Goal: Task Accomplishment & Management: Complete application form

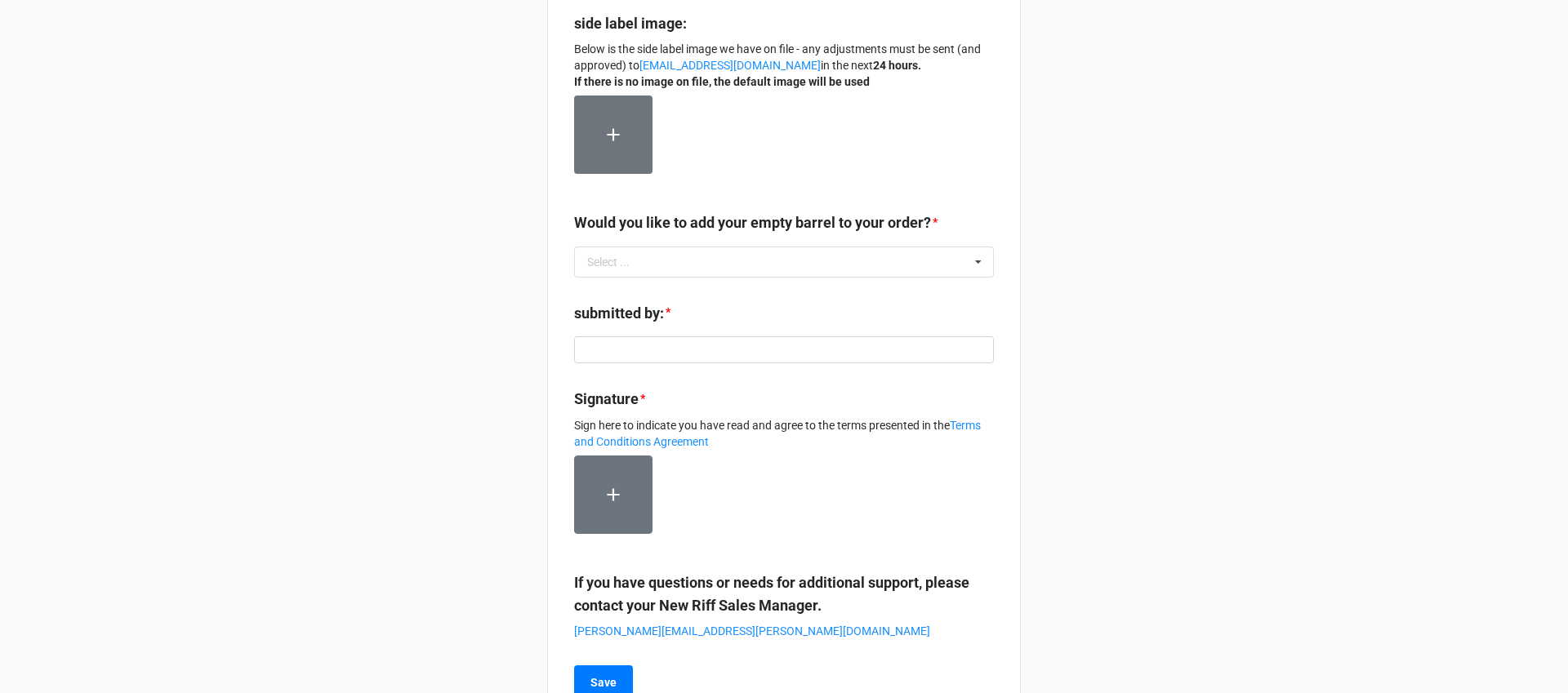
scroll to position [449, 0]
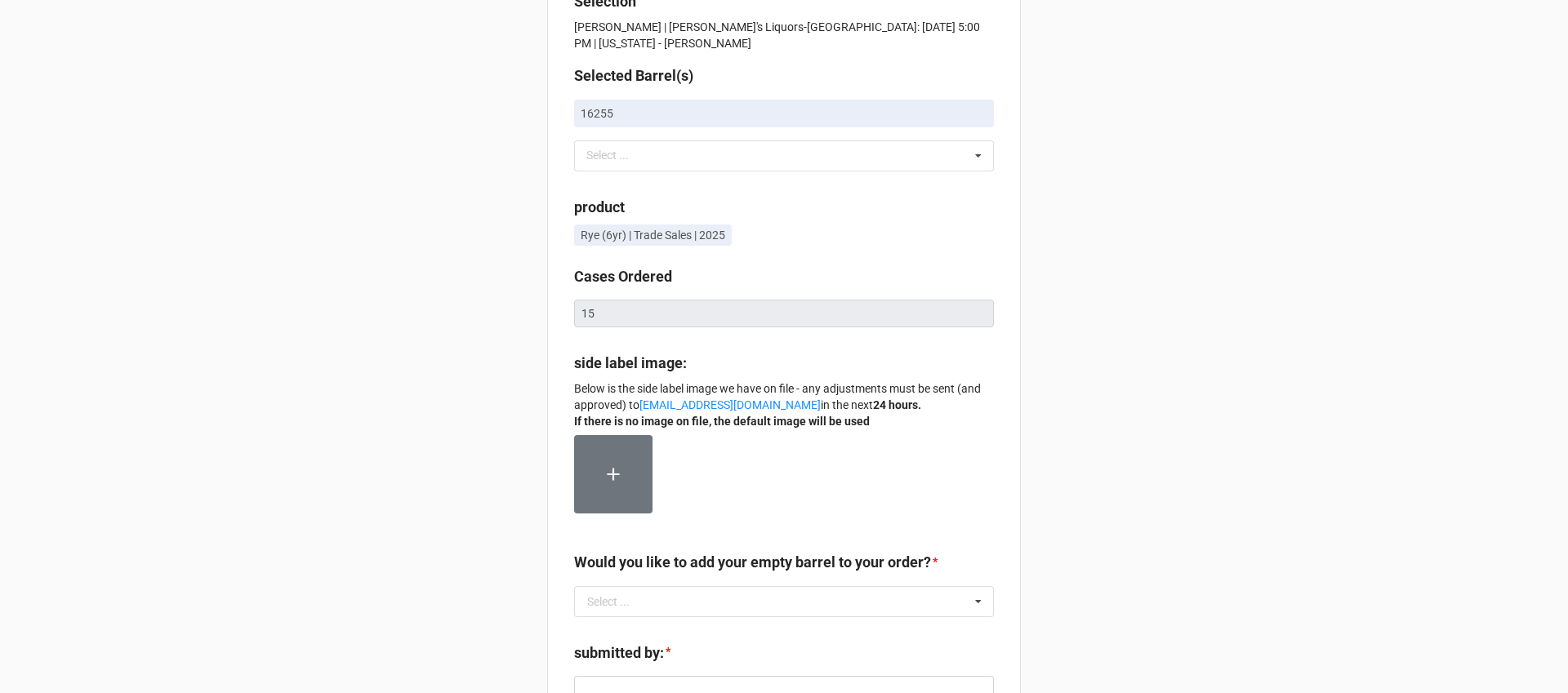
scroll to position [48, 0]
click at [1315, 311] on div "Selection Ethan Luke | Luke's Liquors-Rockland: 09/25/25 @ 5:00 PM | Massachuse…" at bounding box center [784, 523] width 1568 height 1142
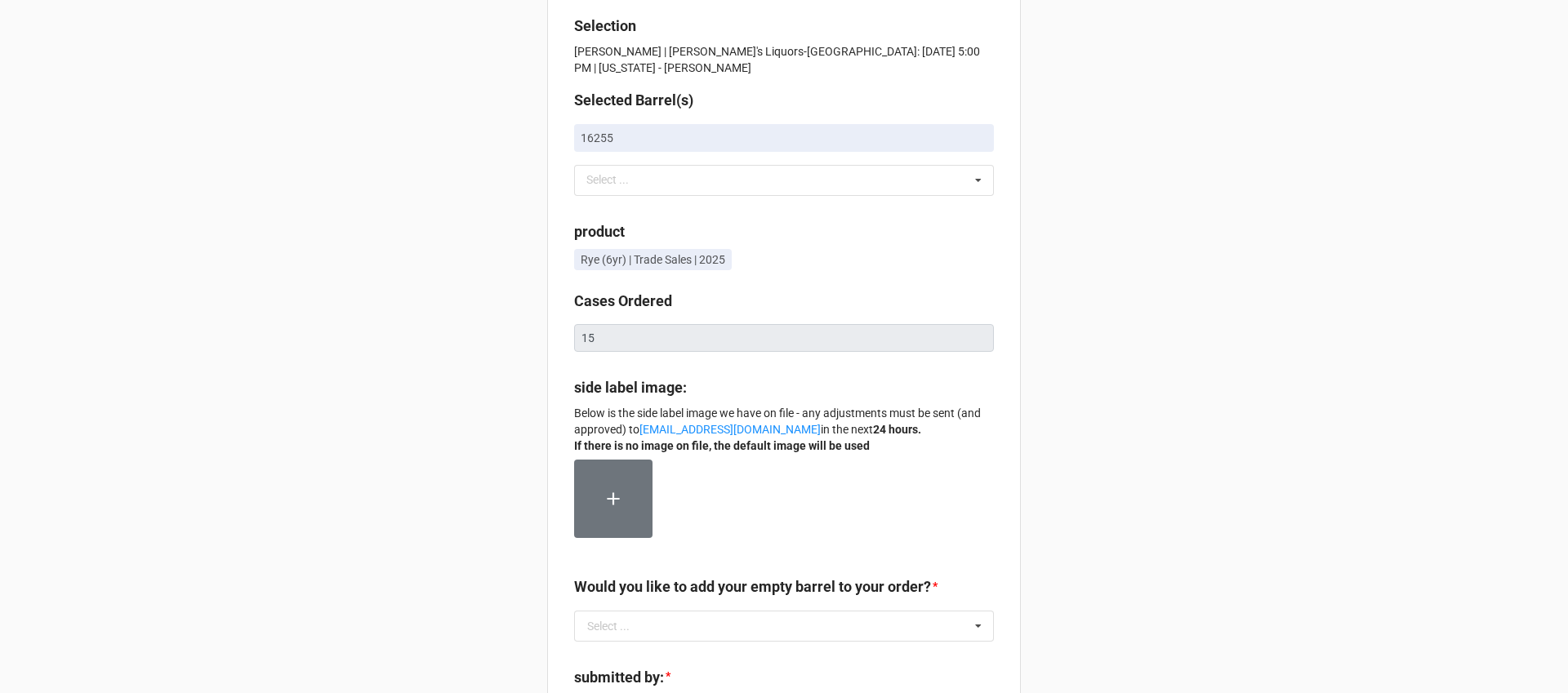
scroll to position [29, 0]
click at [857, 248] on div "Rye (6yr) | Trade Sales | 2025" at bounding box center [784, 260] width 420 height 28
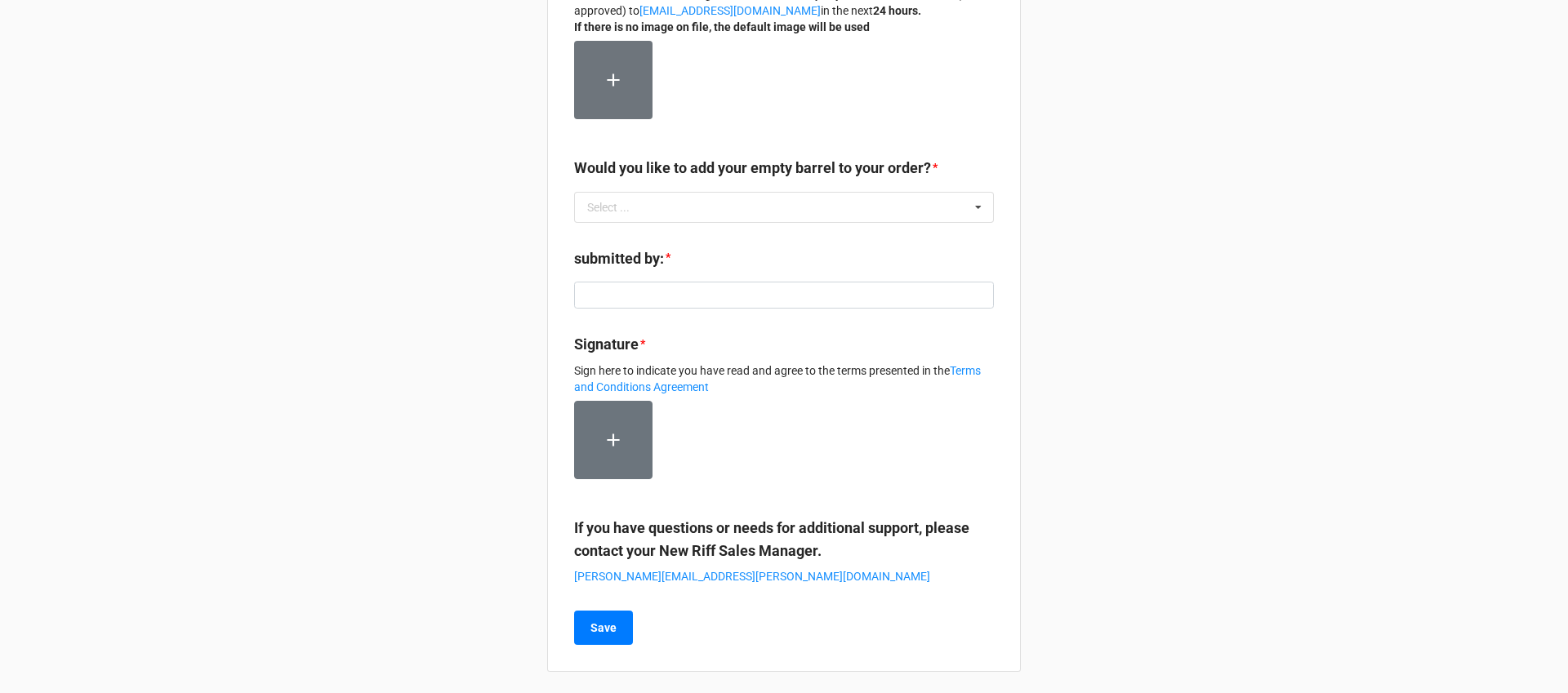
scroll to position [446, 0]
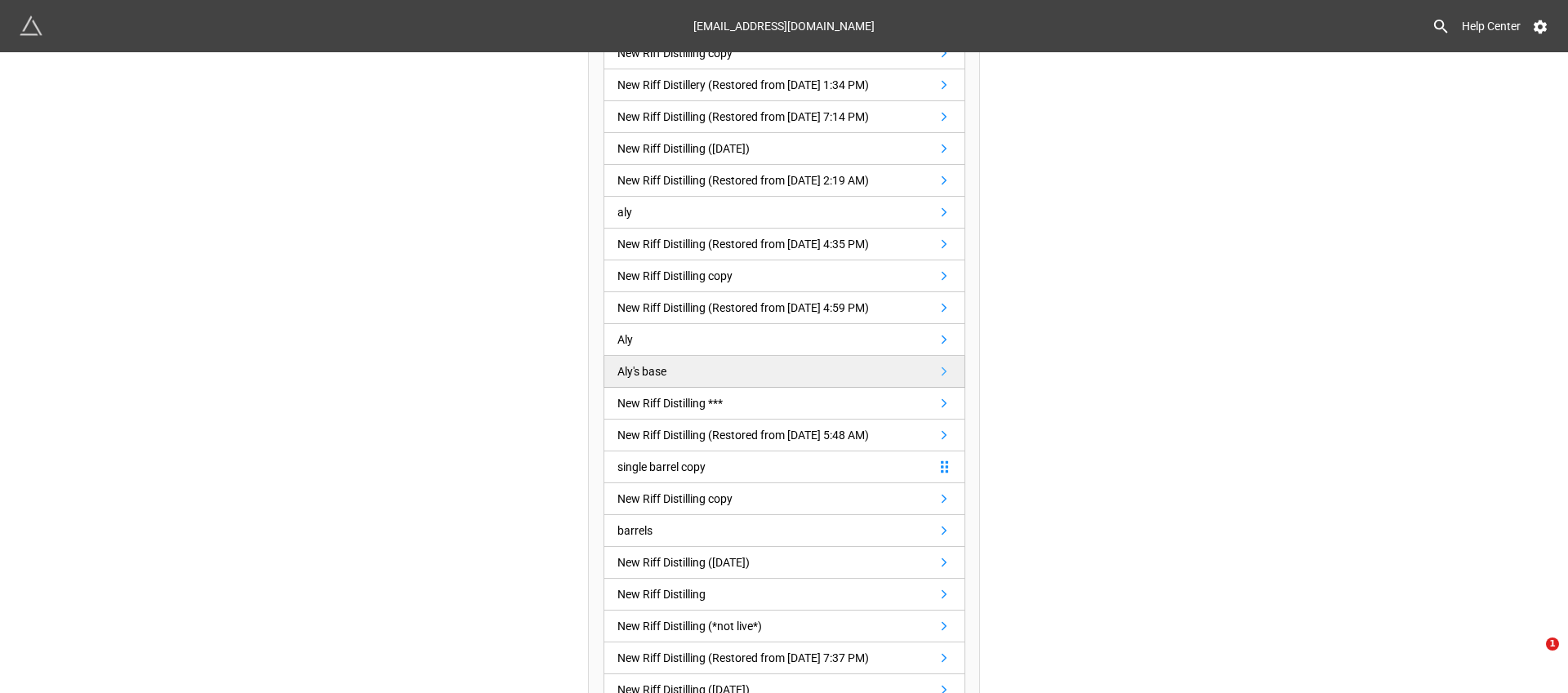
scroll to position [223, 0]
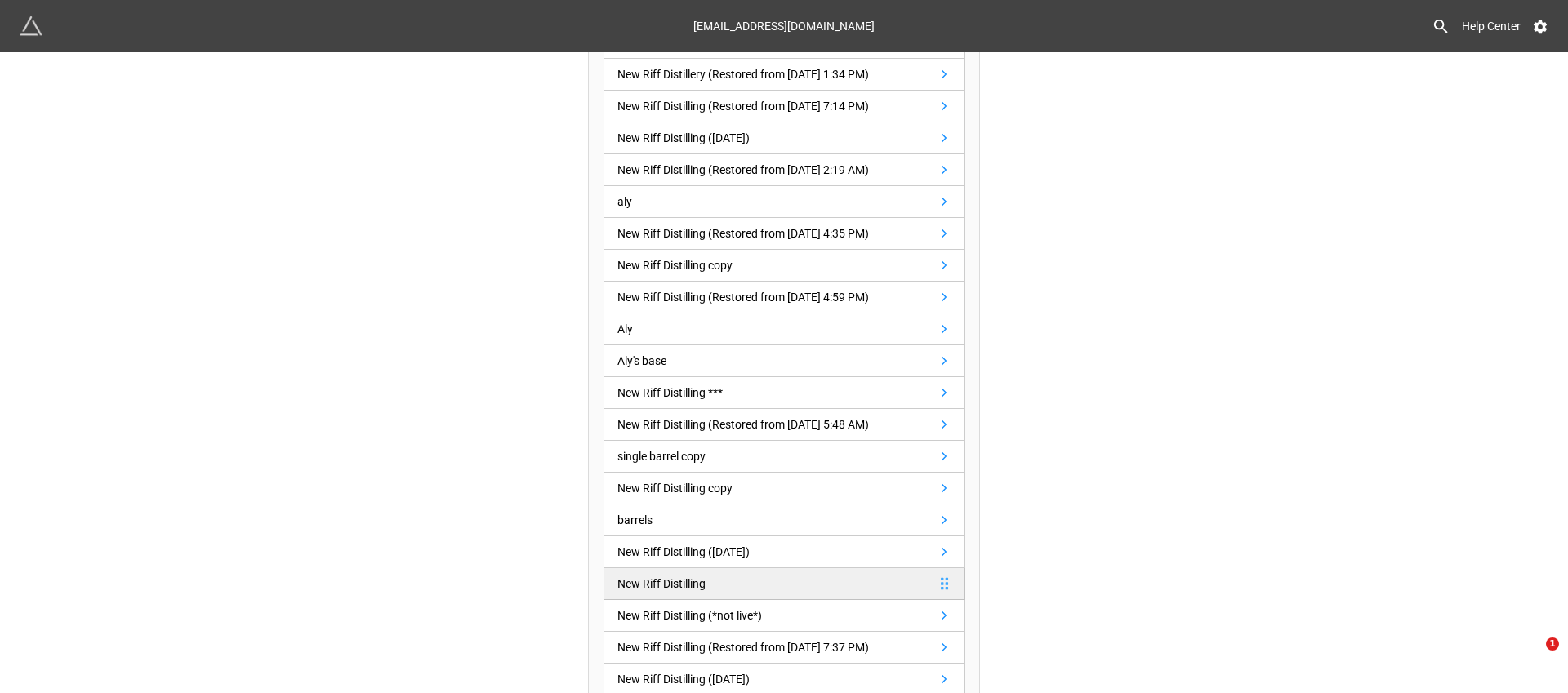
click at [797, 579] on link "New Riff Distilling" at bounding box center [784, 584] width 361 height 32
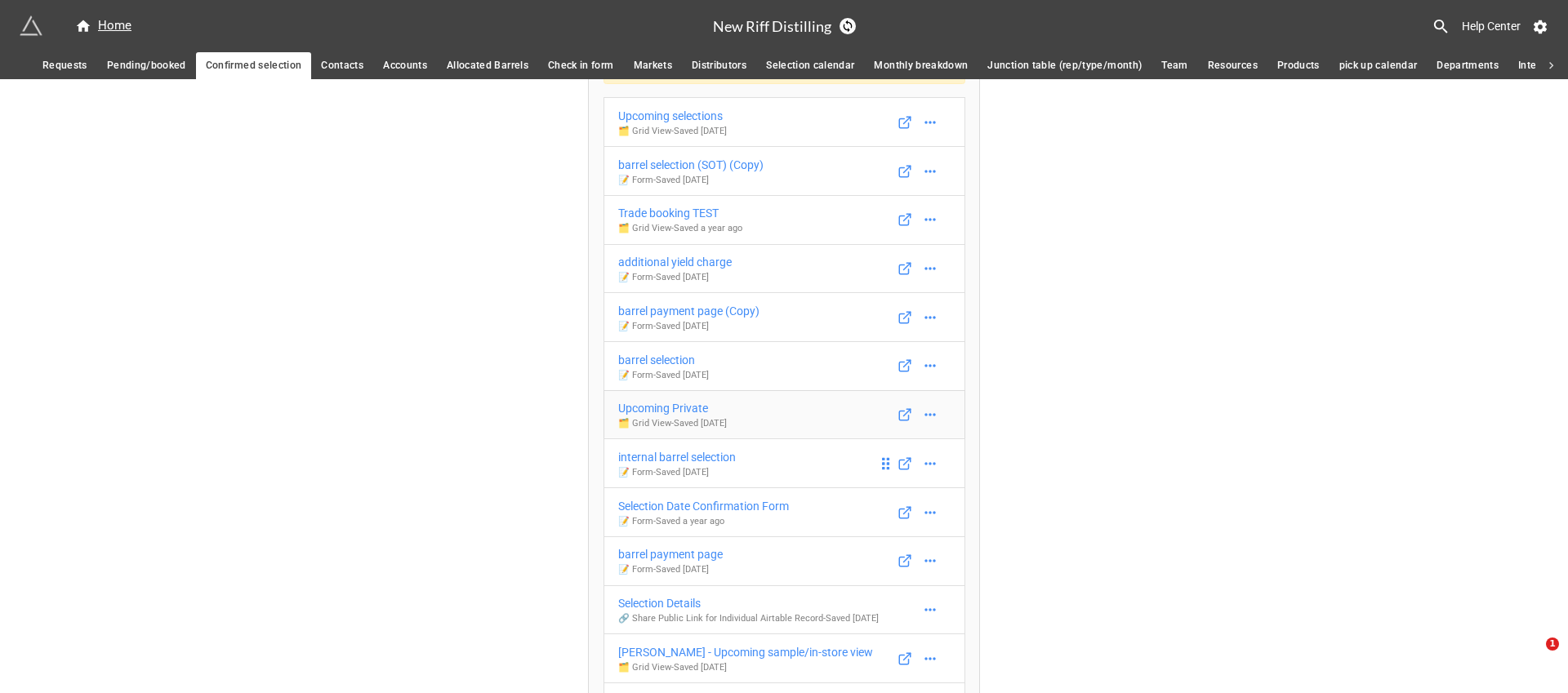
scroll to position [95, 0]
click at [764, 172] on p "📝 Form - Saved 3 days ago" at bounding box center [691, 178] width 146 height 13
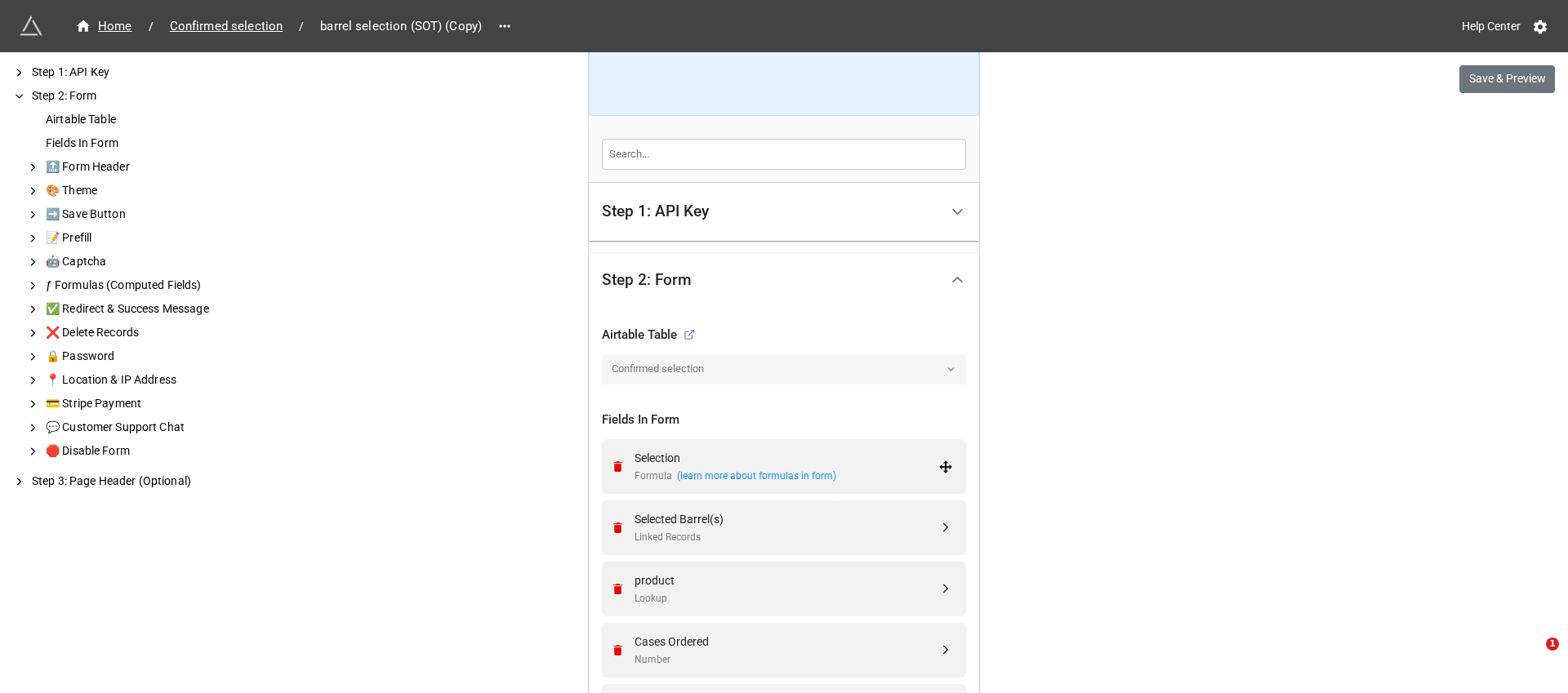
scroll to position [359, 0]
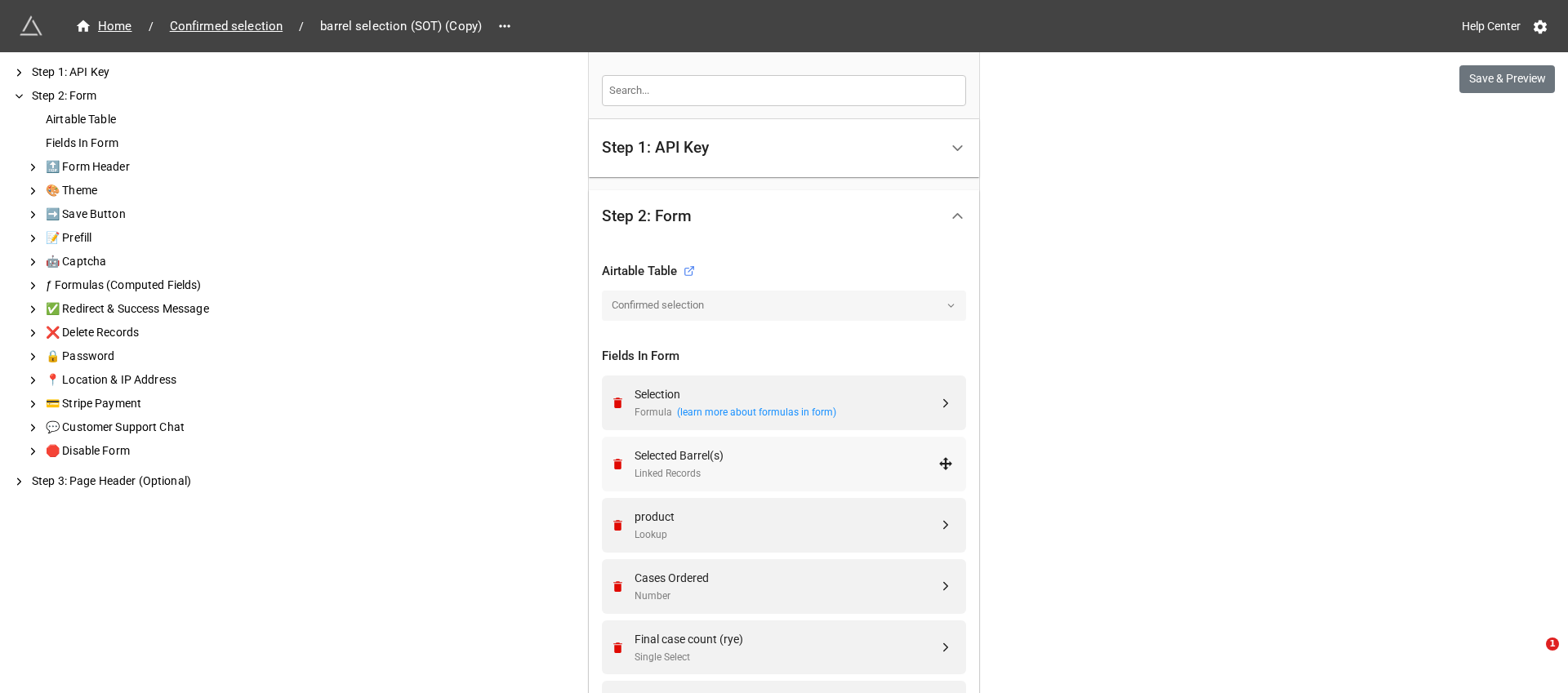
click at [800, 457] on div "Selected Barrel(s)" at bounding box center [786, 455] width 304 height 18
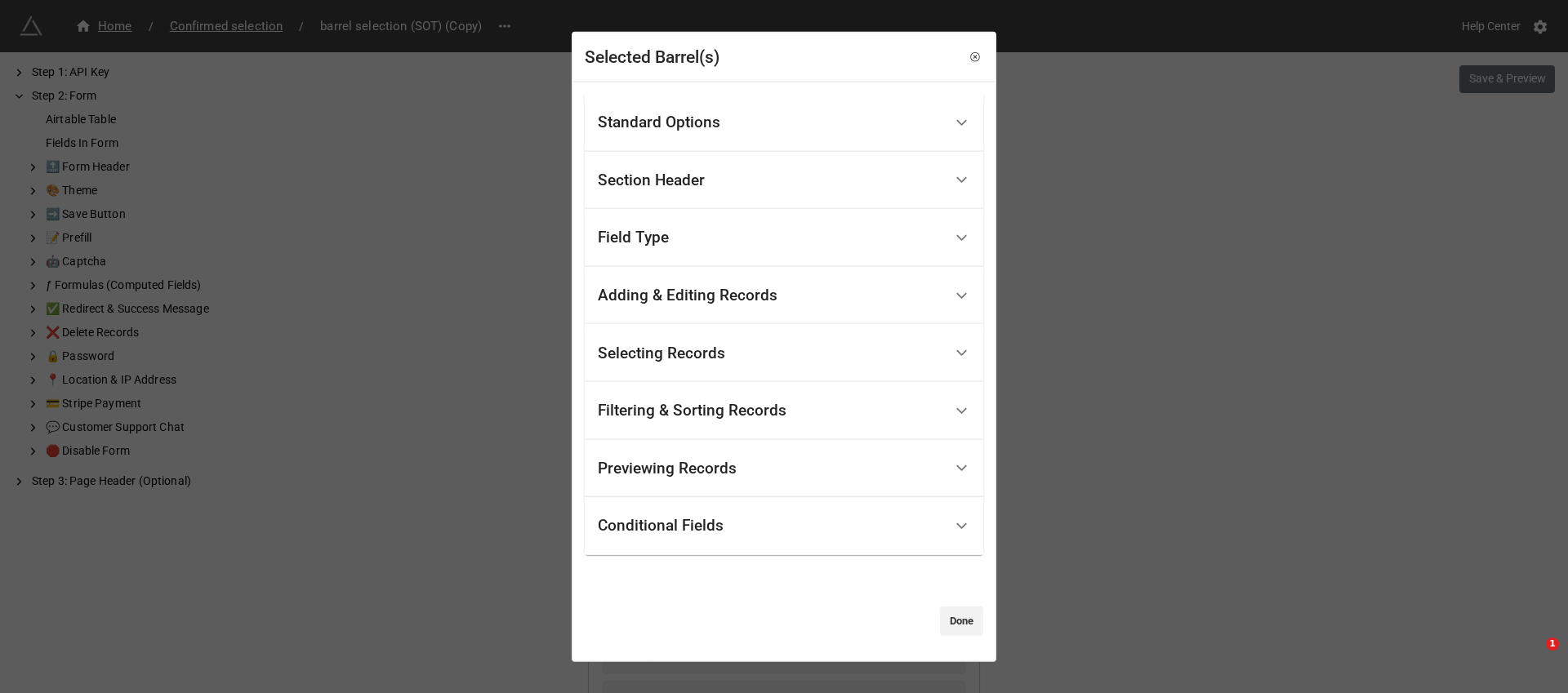
click at [823, 528] on div "Conditional Fields" at bounding box center [771, 526] width 346 height 38
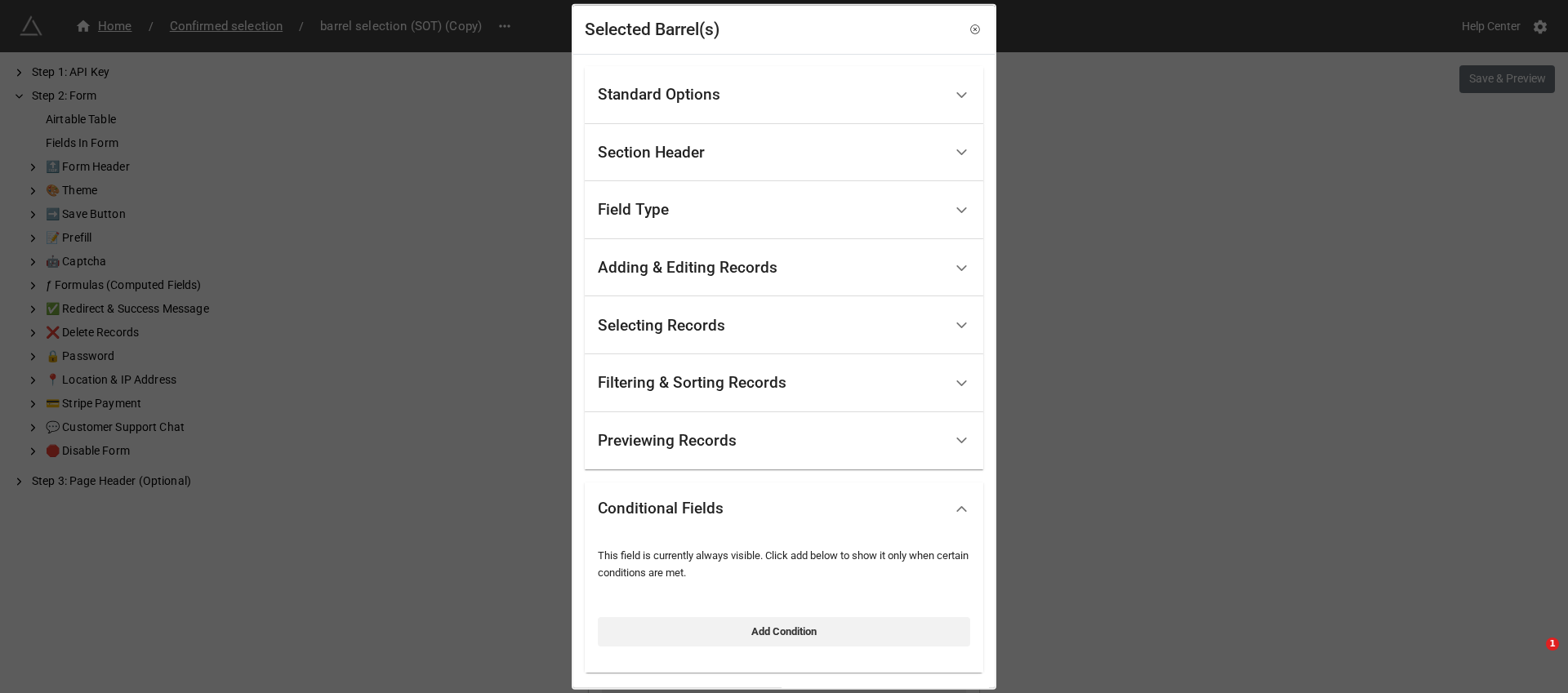
click at [794, 106] on div "Standard Options" at bounding box center [771, 95] width 346 height 38
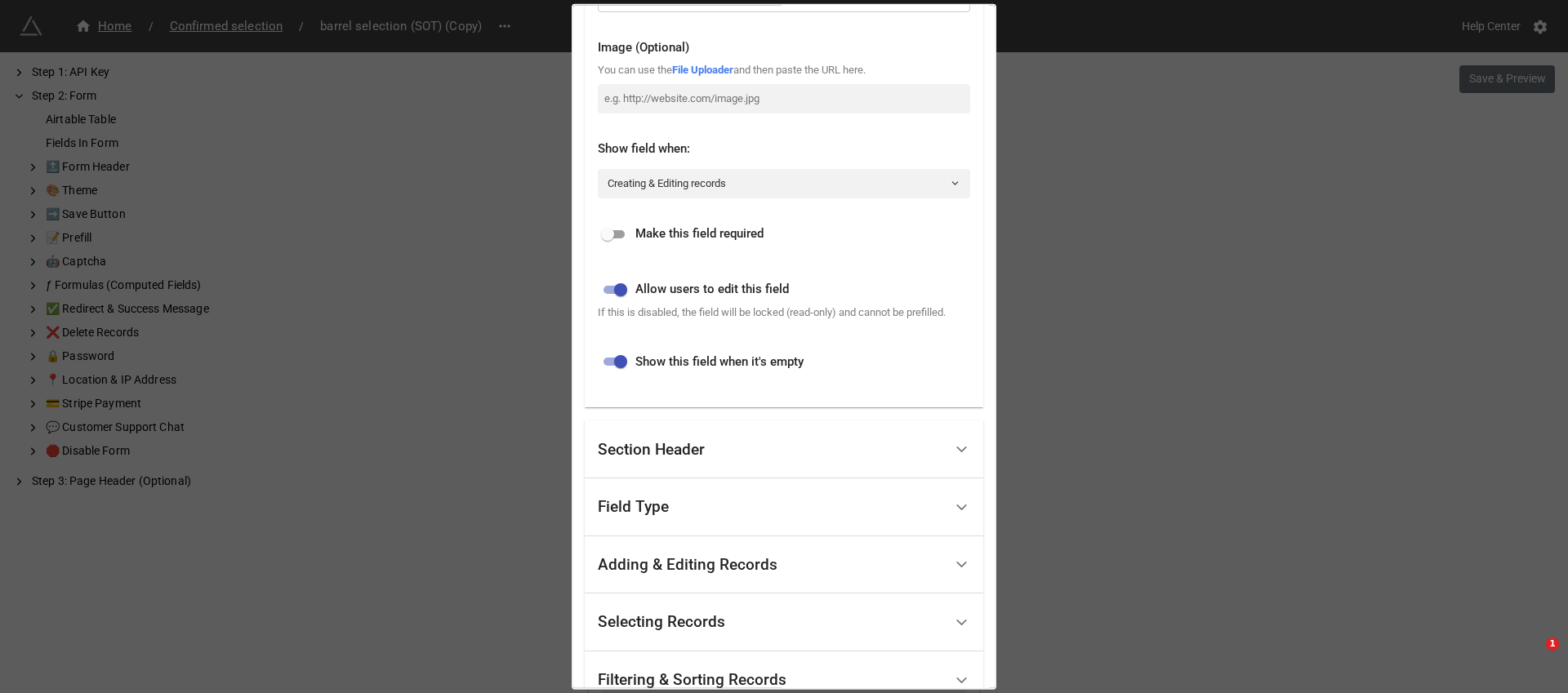
scroll to position [406, 0]
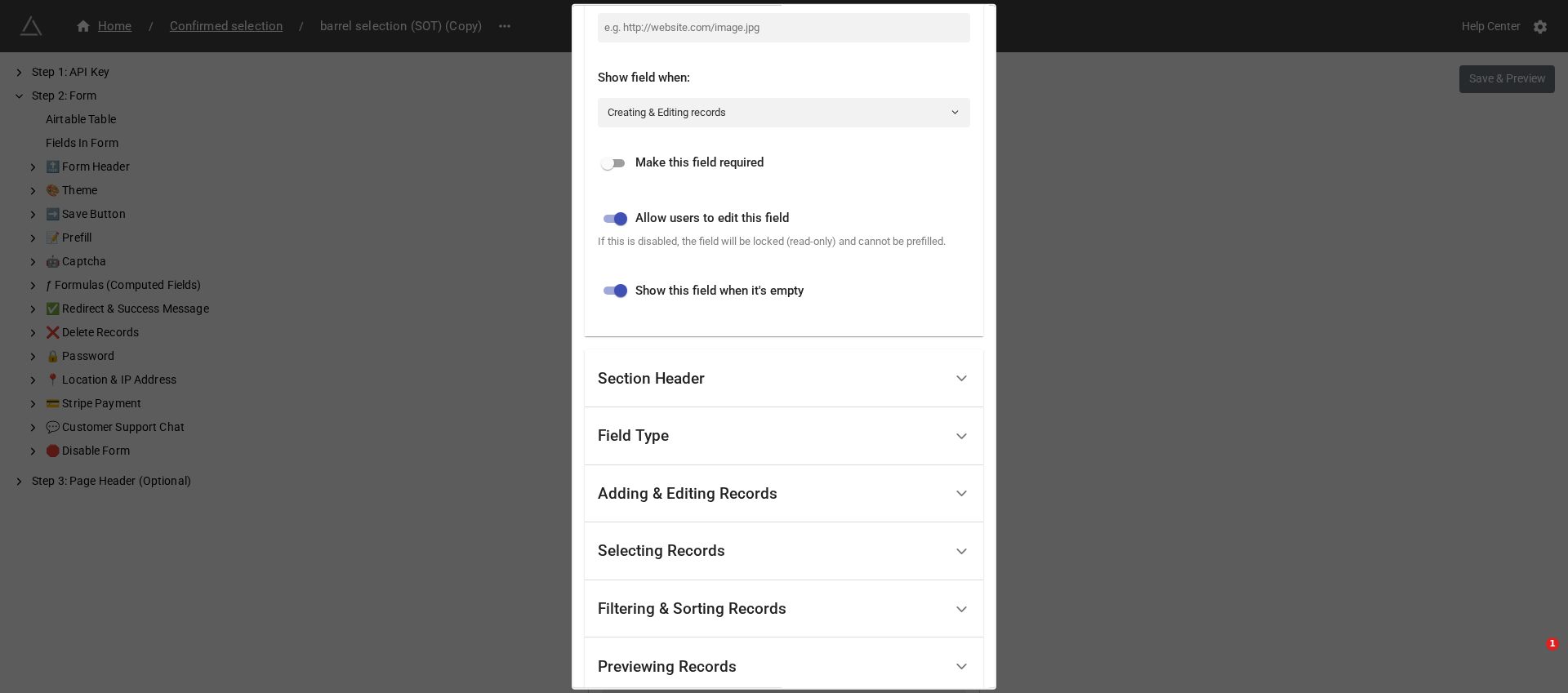
click at [850, 366] on div "Section Header" at bounding box center [784, 378] width 399 height 58
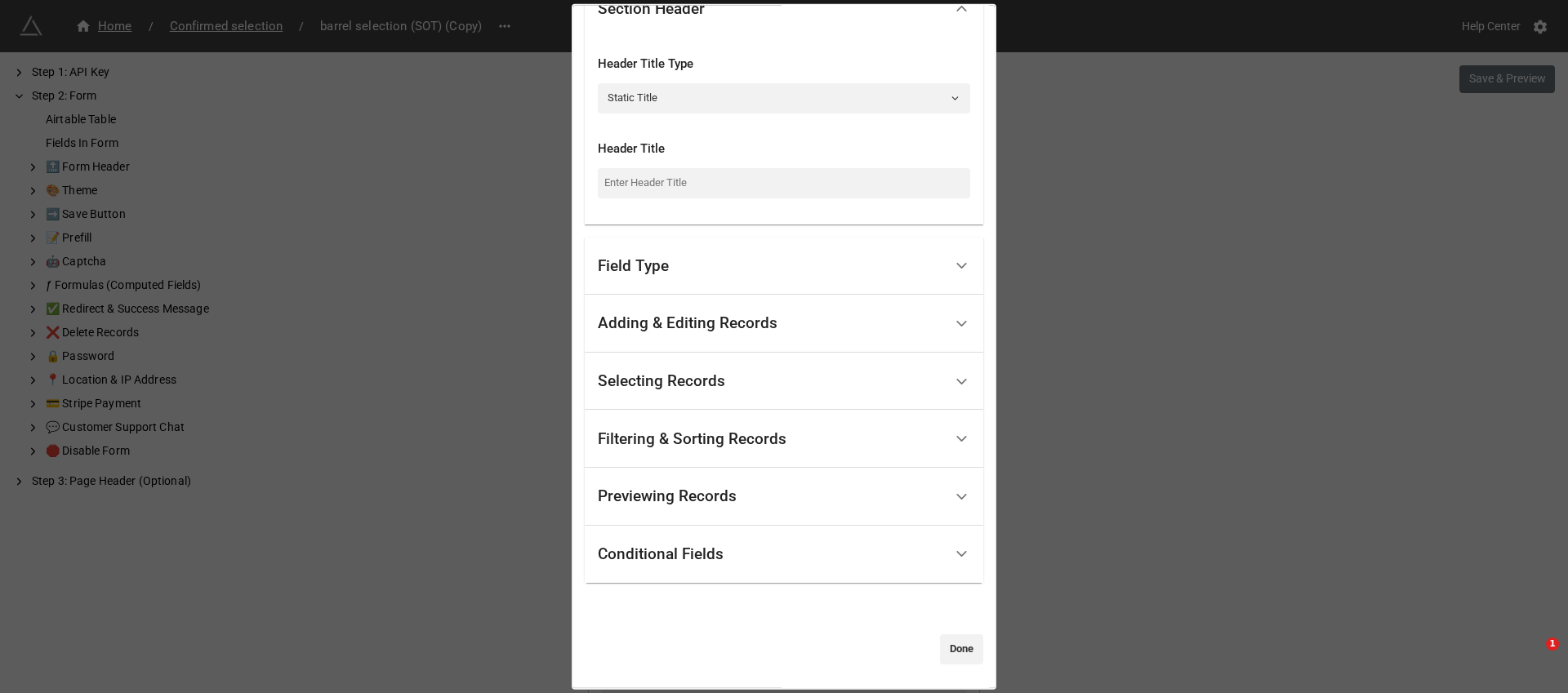
scroll to position [0, 0]
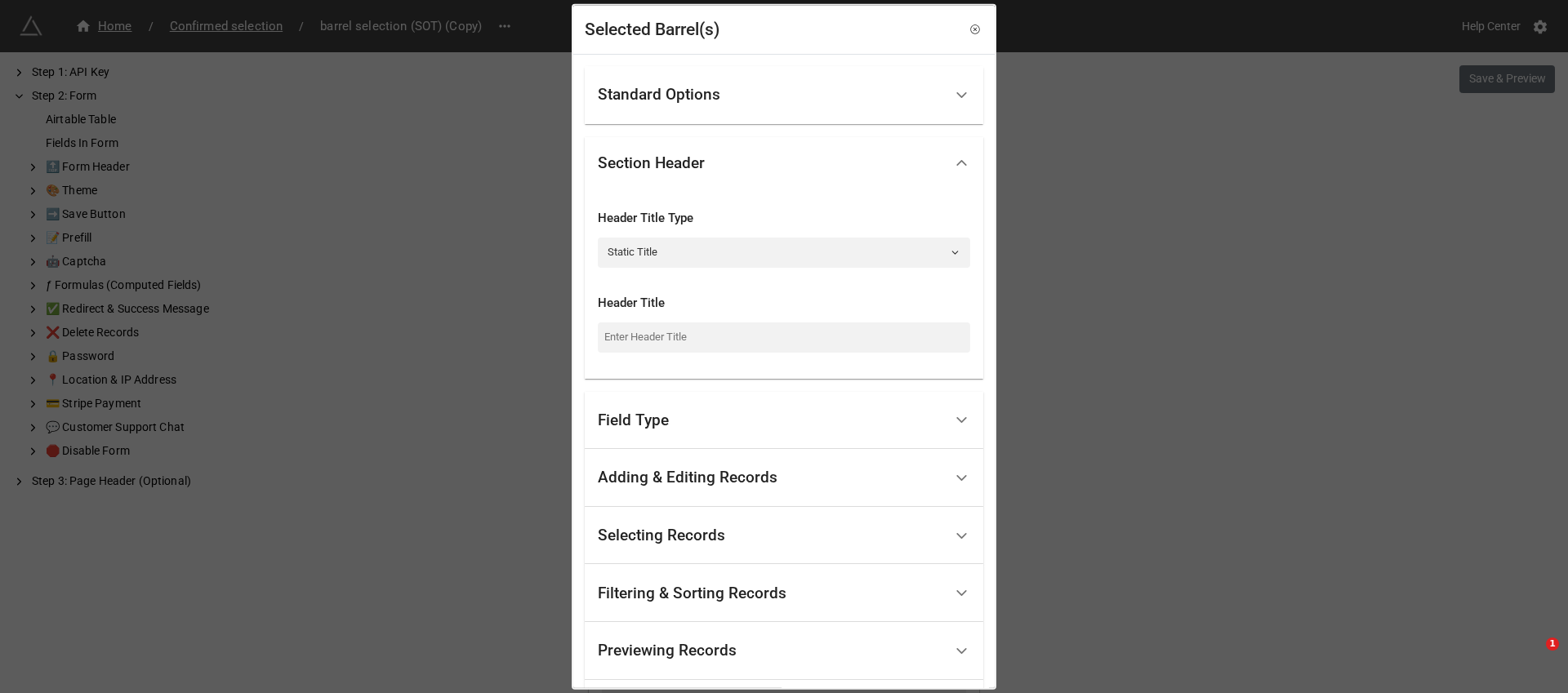
click at [1138, 361] on div "Selected Barrel(s) Standard Options Title (Optional) Description (Optional) Nor…" at bounding box center [784, 346] width 1568 height 693
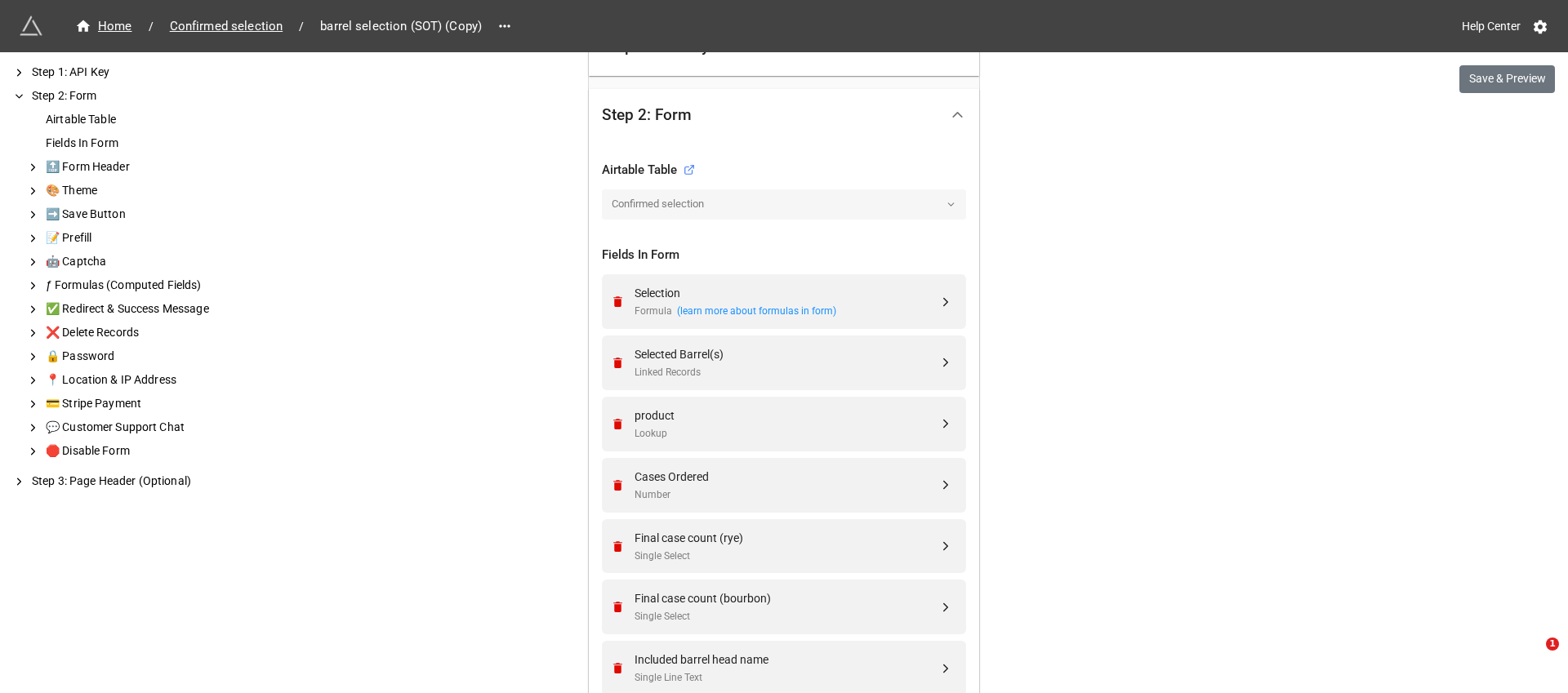
scroll to position [493, 0]
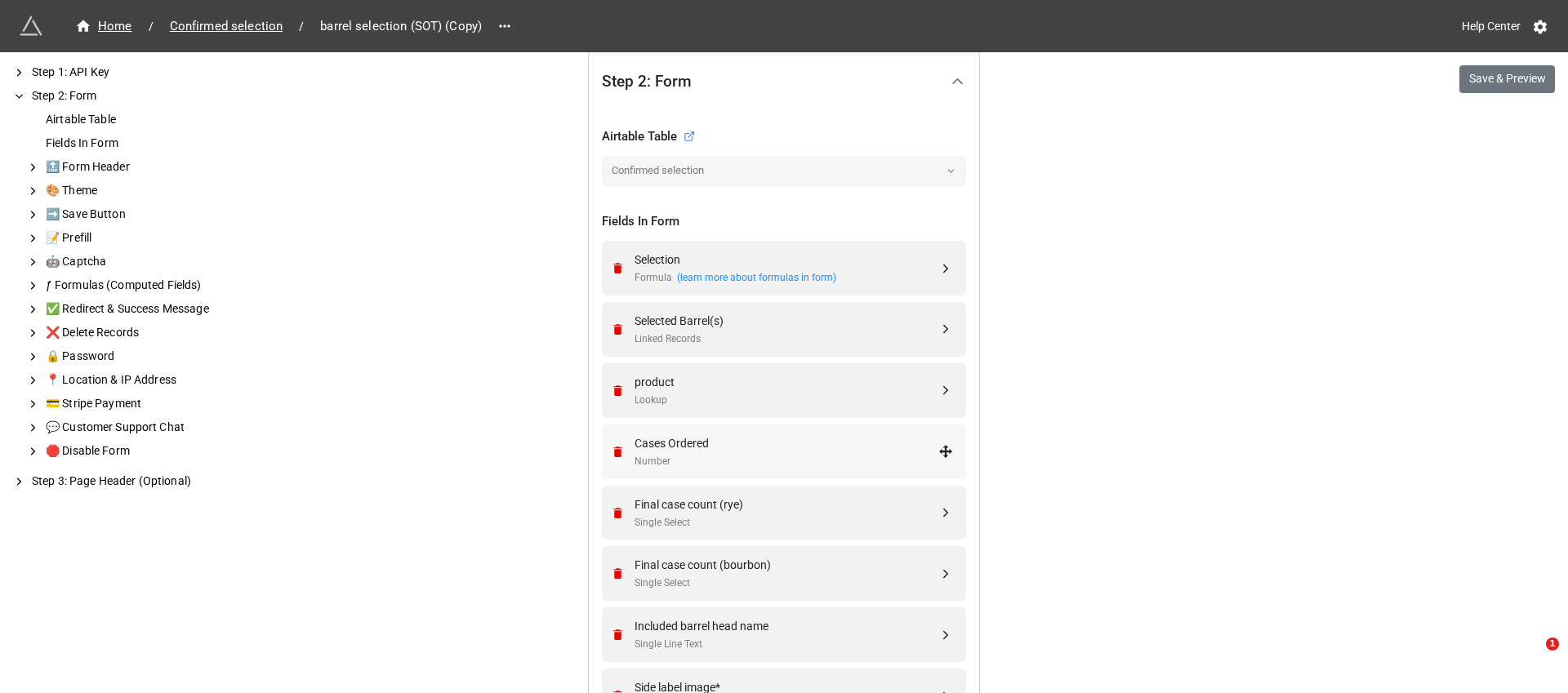
click at [775, 454] on div "Number" at bounding box center [786, 462] width 304 height 16
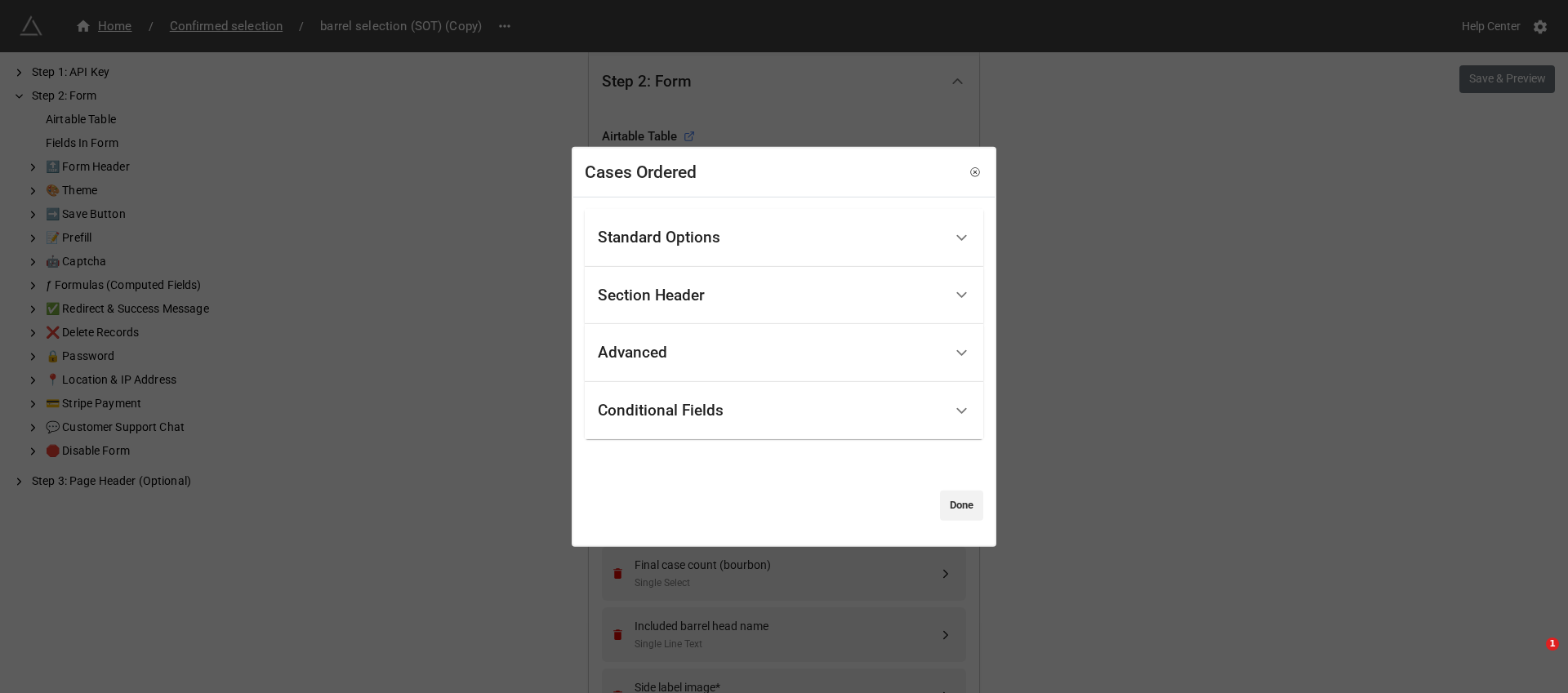
click at [827, 400] on div "Conditional Fields" at bounding box center [771, 411] width 346 height 38
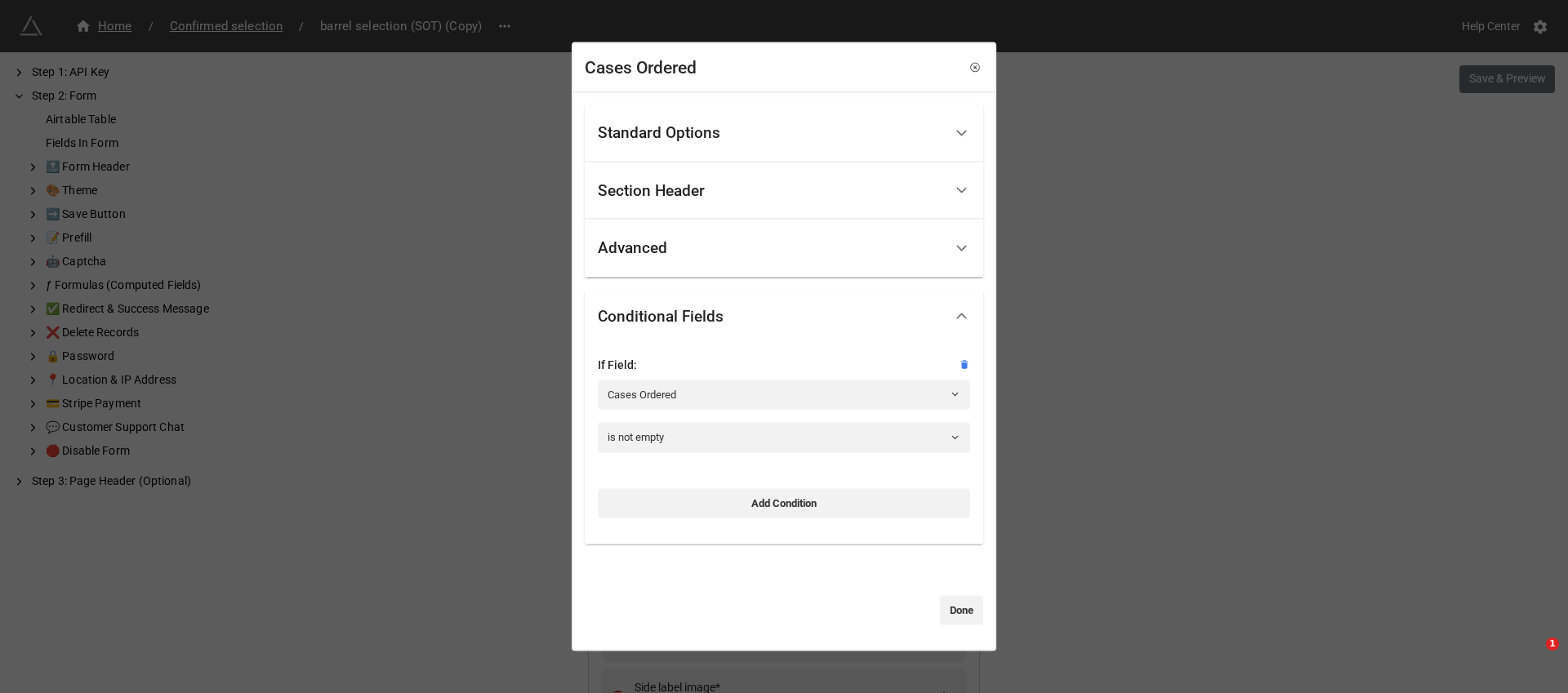
click at [1155, 244] on div "Cases Ordered Standard Options Title (Optional) Description (Optional) Normal I…" at bounding box center [784, 346] width 1568 height 693
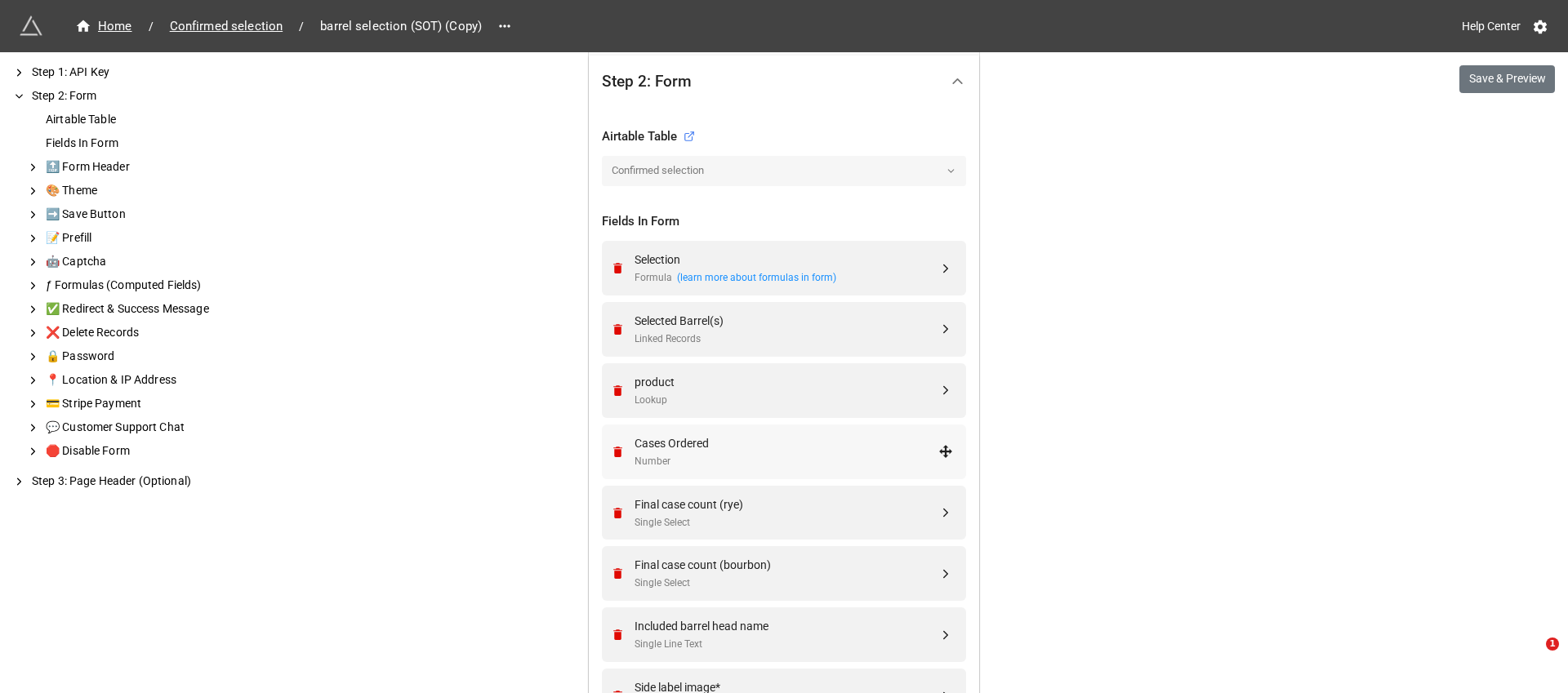
click at [779, 457] on div "Number" at bounding box center [786, 462] width 304 height 16
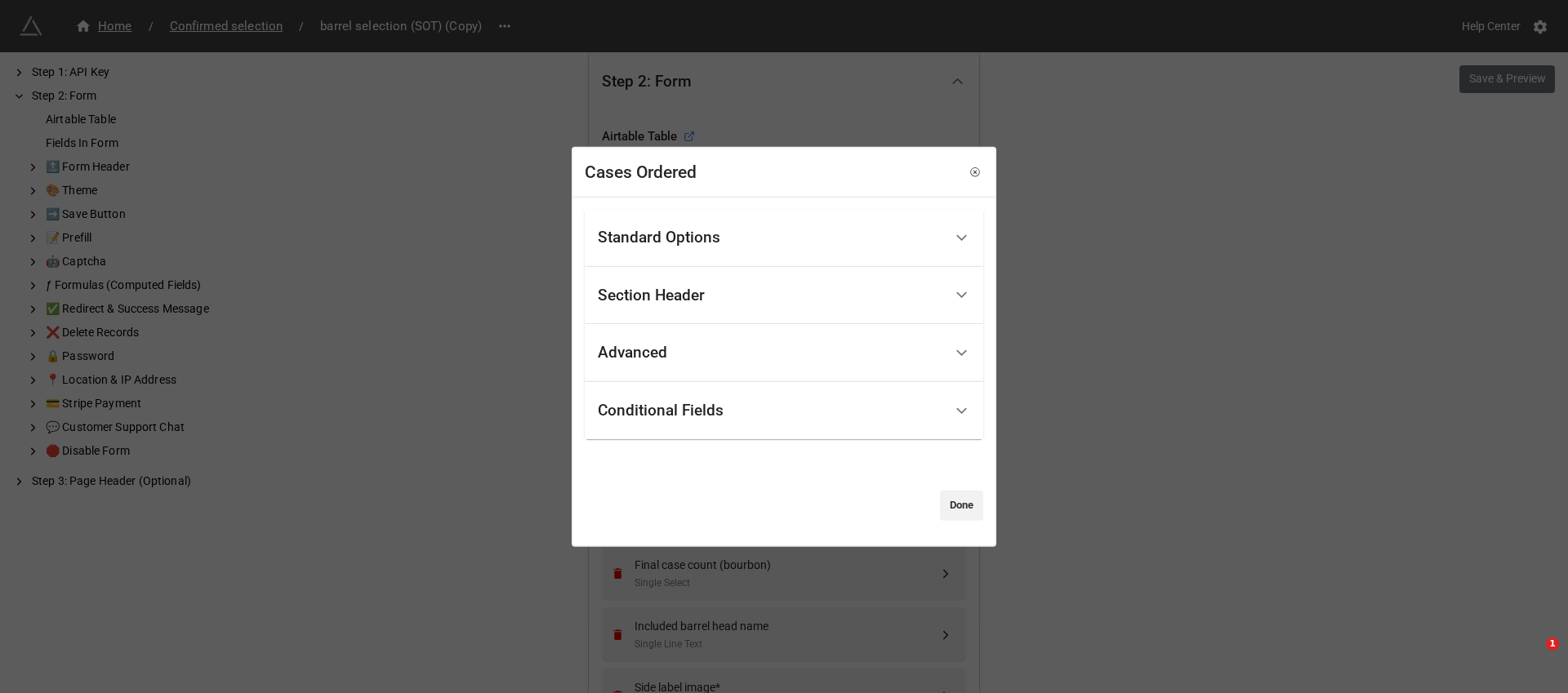
click at [855, 247] on div "Standard Options" at bounding box center [771, 238] width 346 height 38
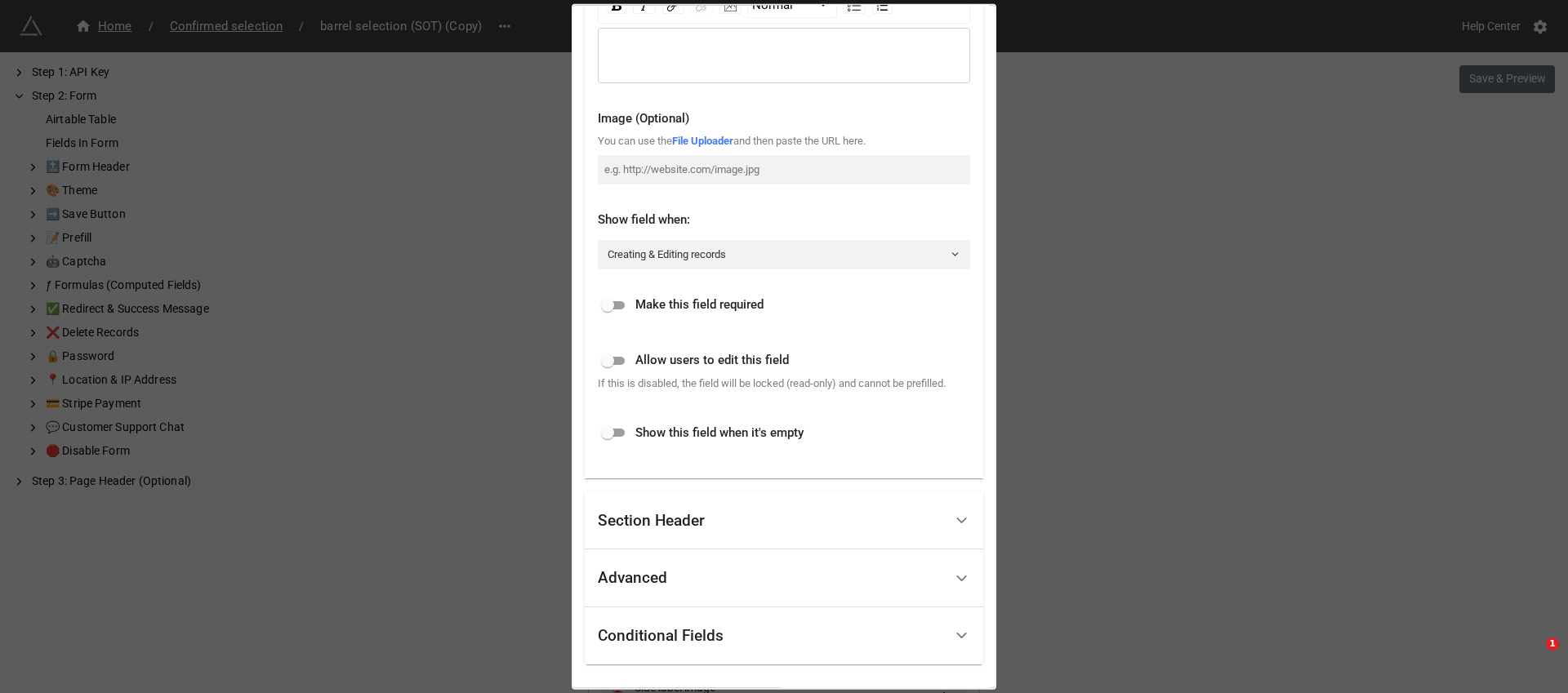
scroll to position [362, 0]
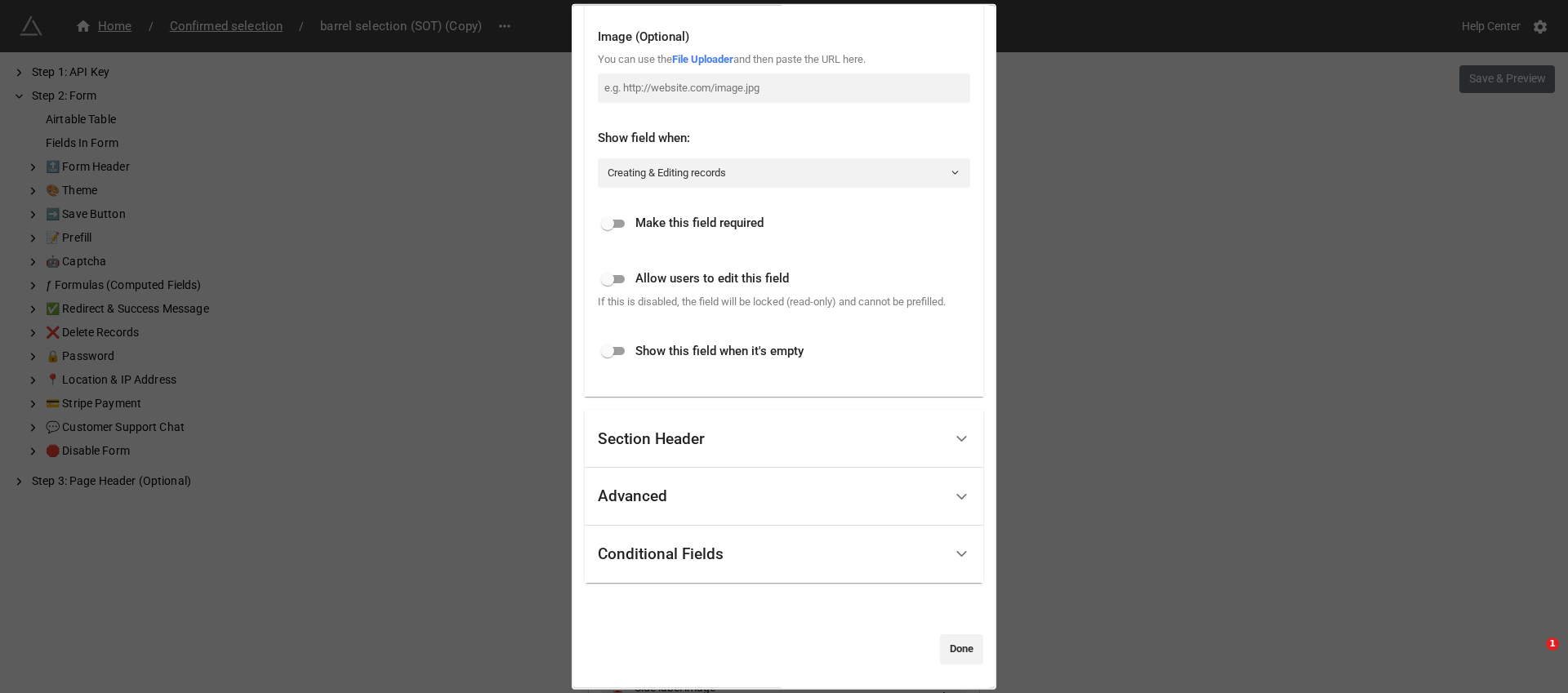
click at [849, 540] on div "Conditional Fields" at bounding box center [771, 554] width 346 height 38
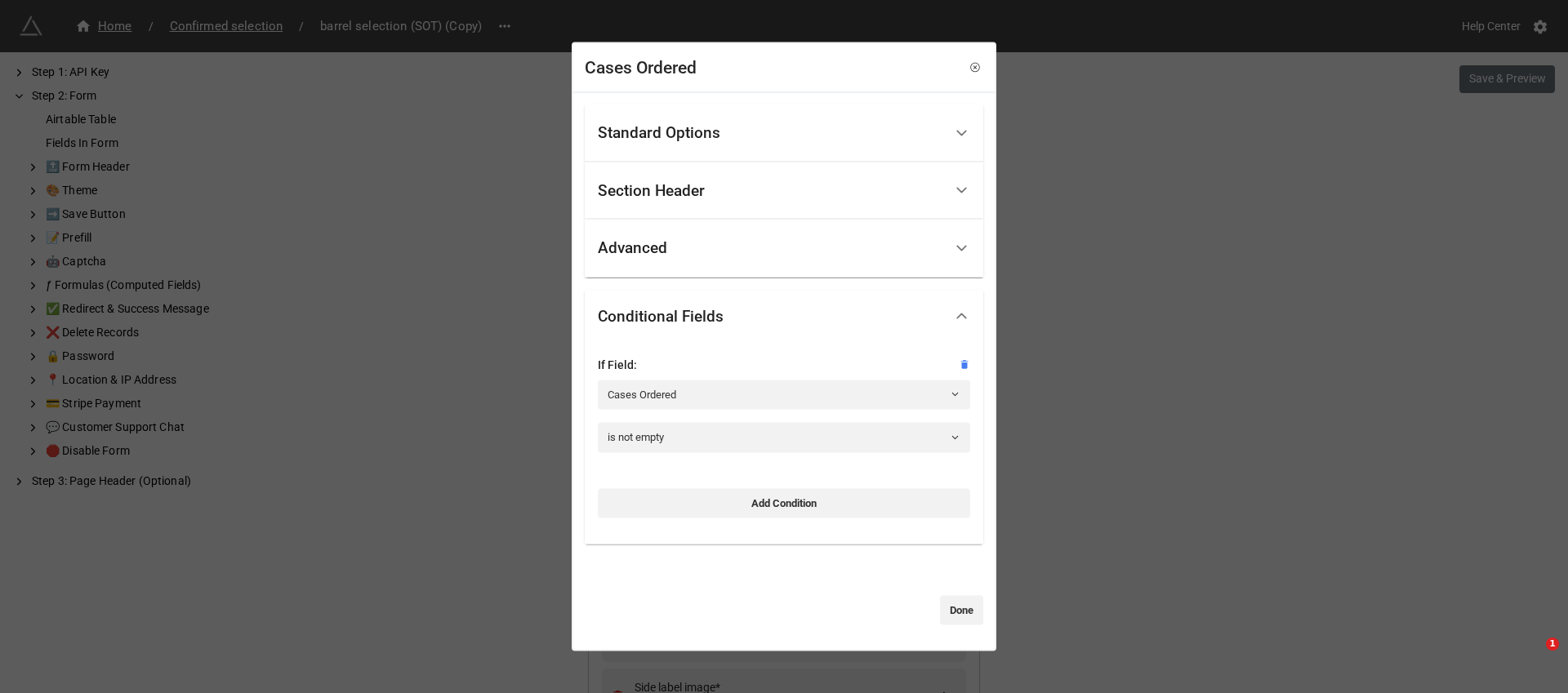
click at [1181, 382] on div "Cases Ordered Standard Options Title (Optional) Description (Optional) Normal I…" at bounding box center [784, 346] width 1568 height 693
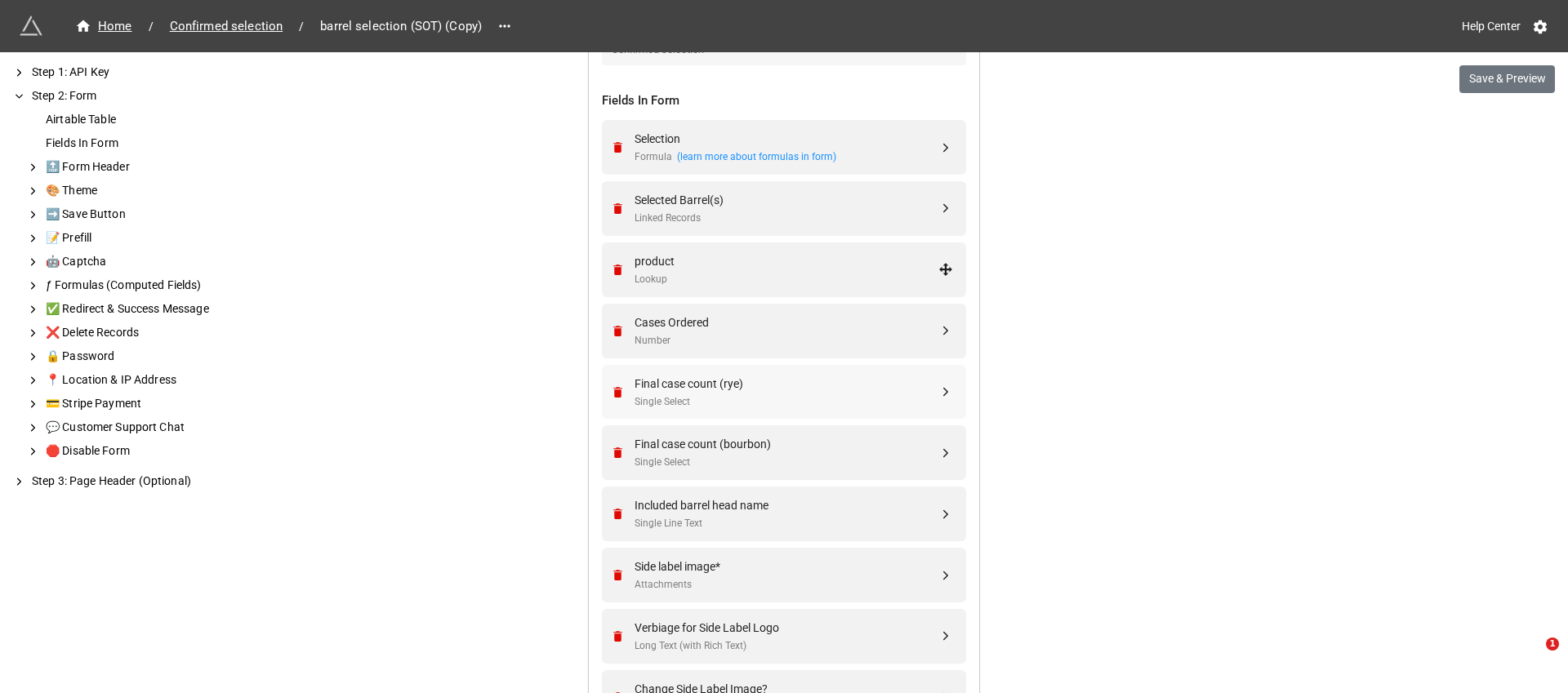
scroll to position [617, 0]
click at [830, 393] on div "Single Select" at bounding box center [786, 398] width 304 height 16
select select "all-are-met"
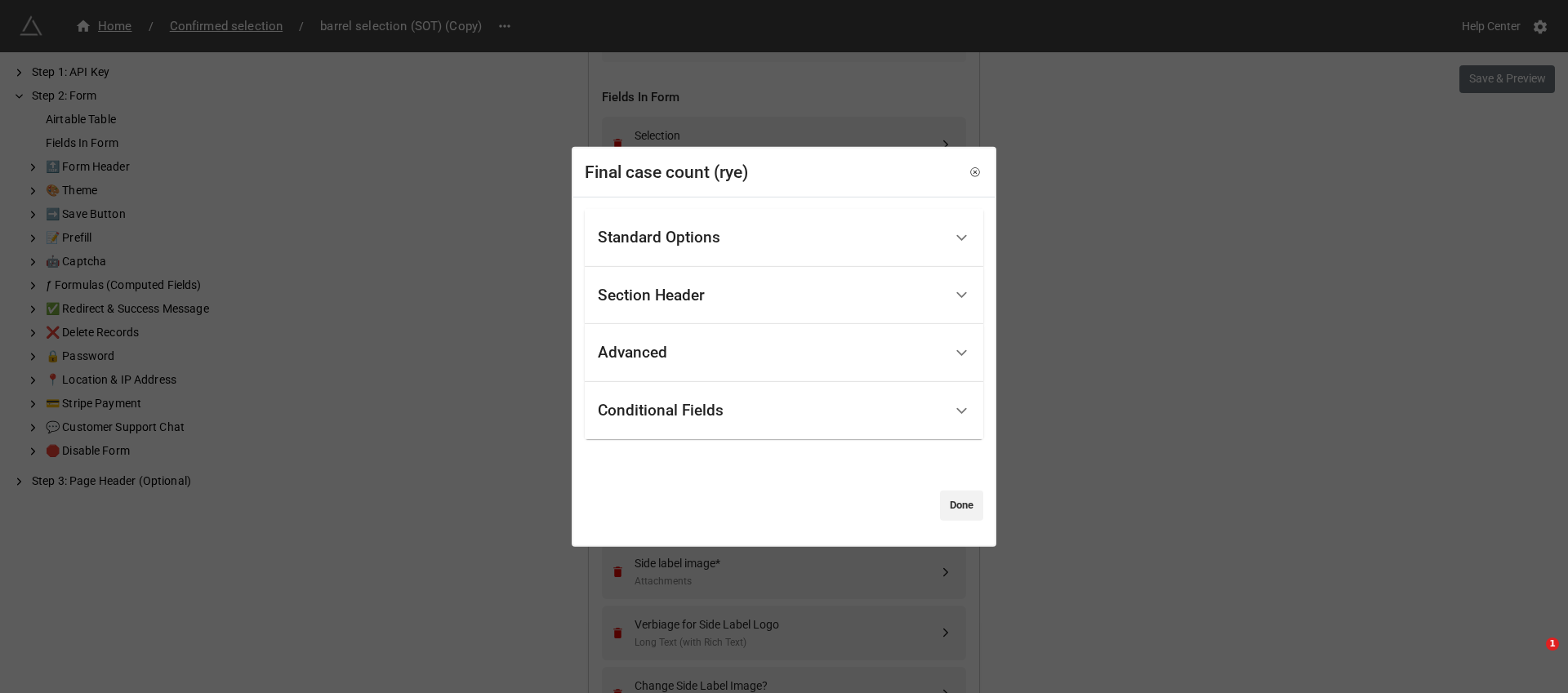
click at [866, 393] on div "Conditional Fields" at bounding box center [771, 411] width 346 height 38
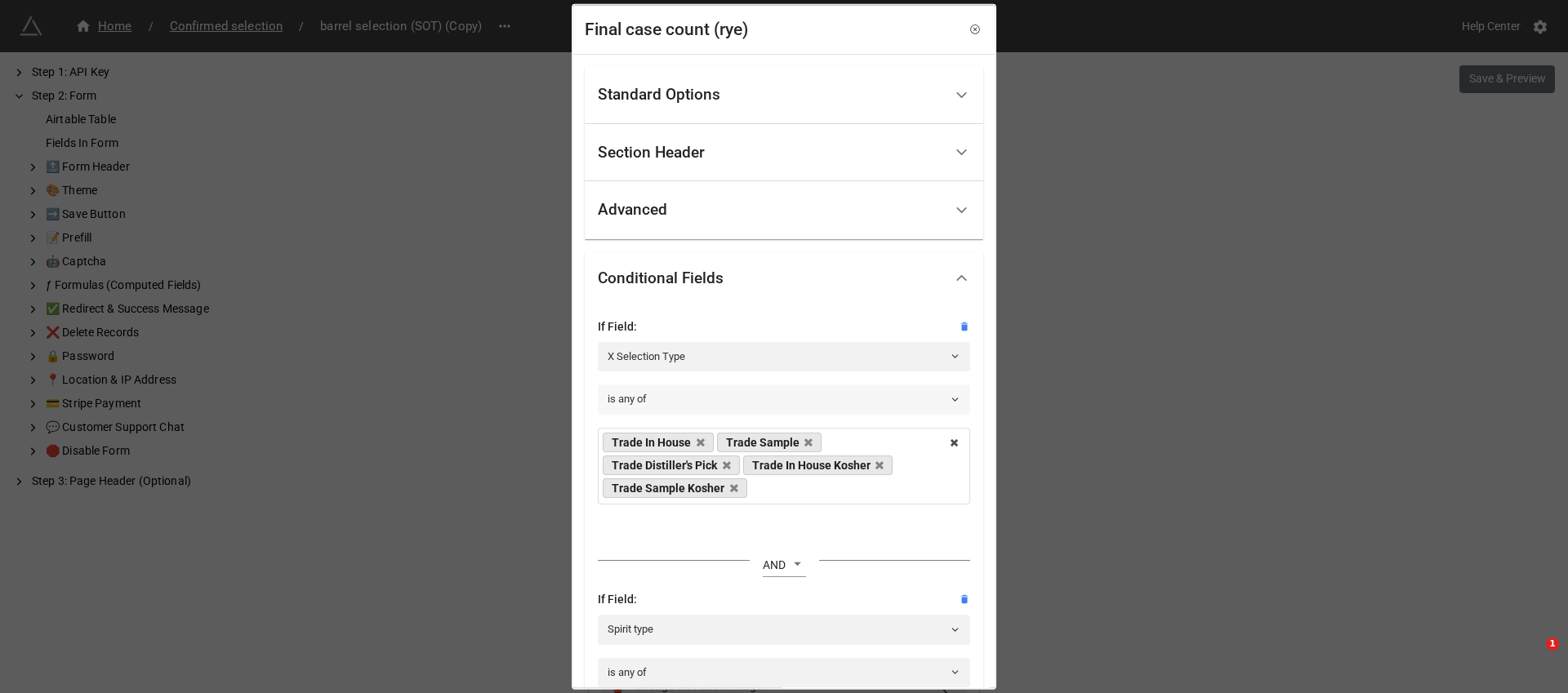
scroll to position [24, 0]
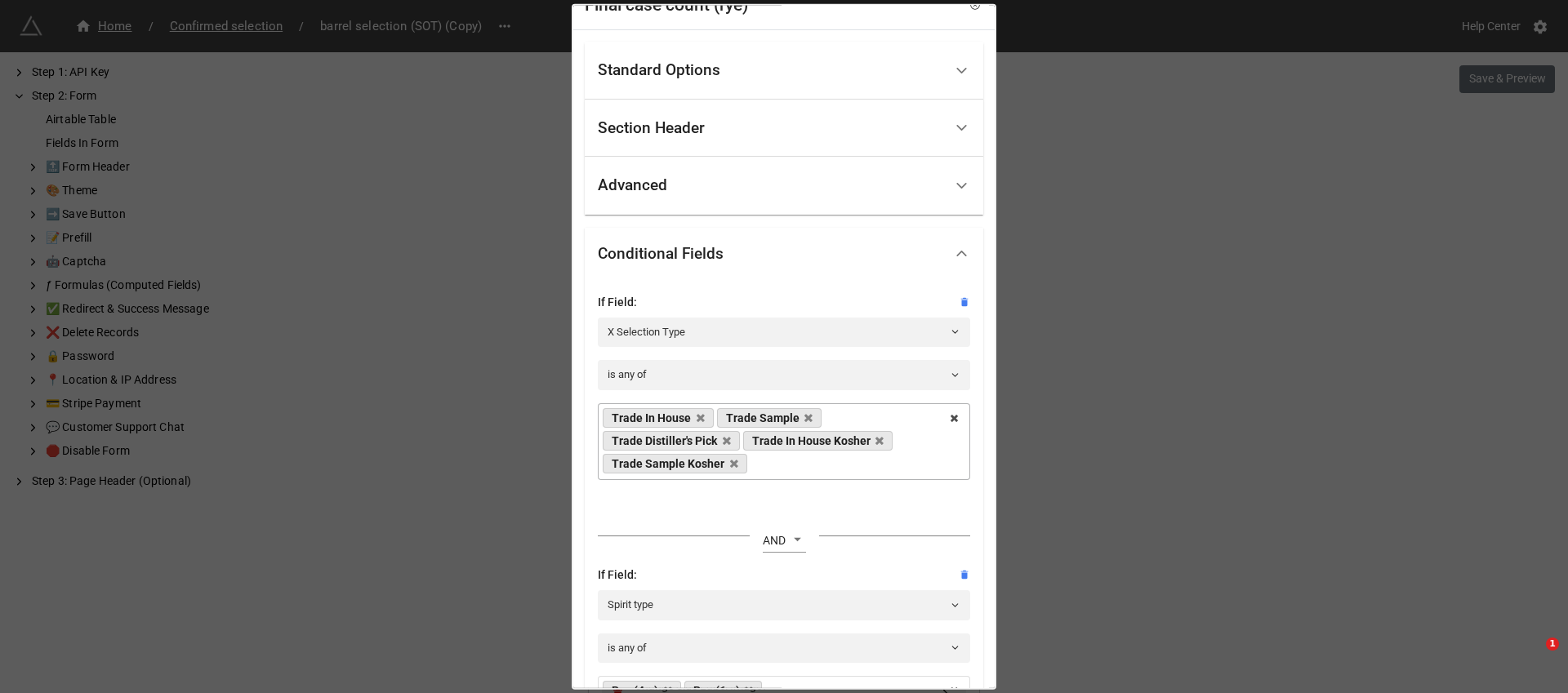
click at [838, 470] on div "Trade In House Trade Sample Trade Distiller's Pick Trade In House Kosher Trade …" at bounding box center [784, 441] width 373 height 77
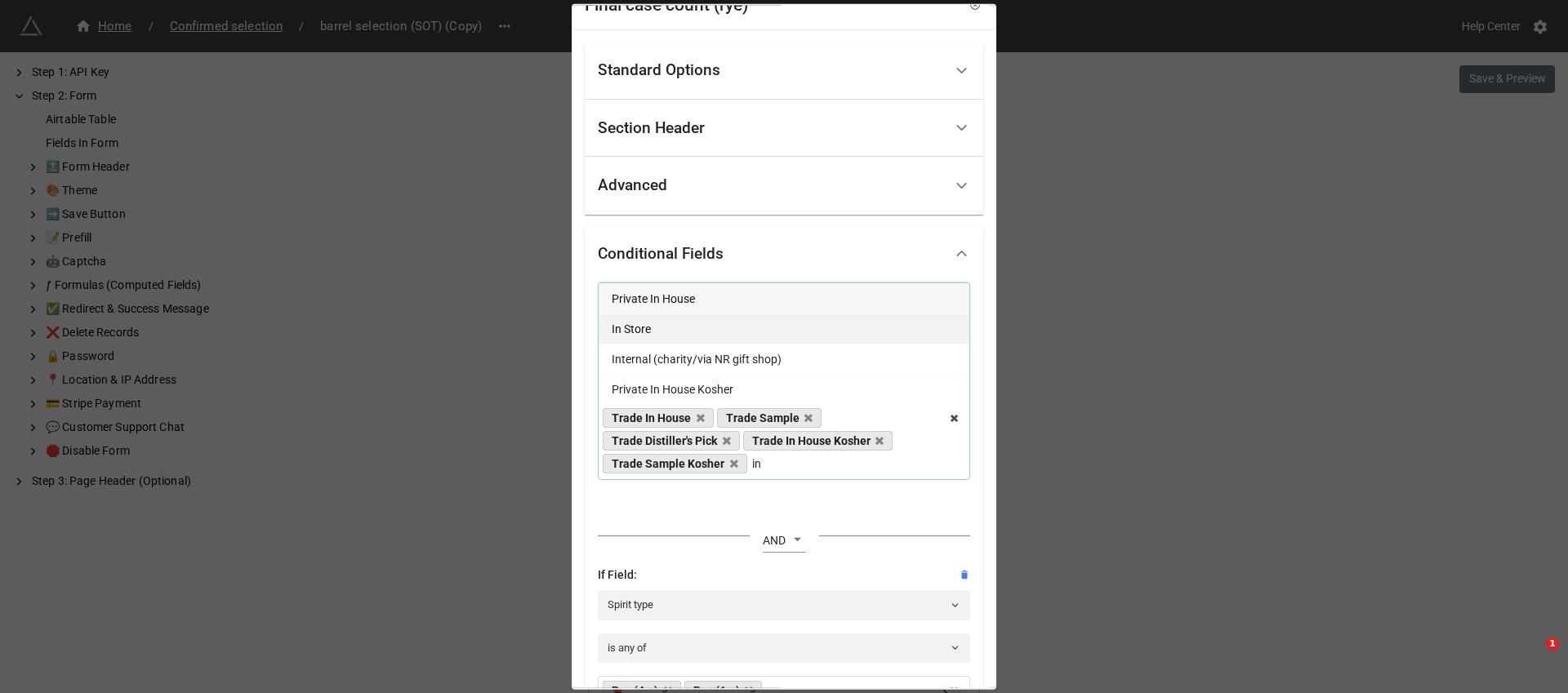
type input "in"
click at [758, 323] on div "In Store" at bounding box center [784, 327] width 371 height 30
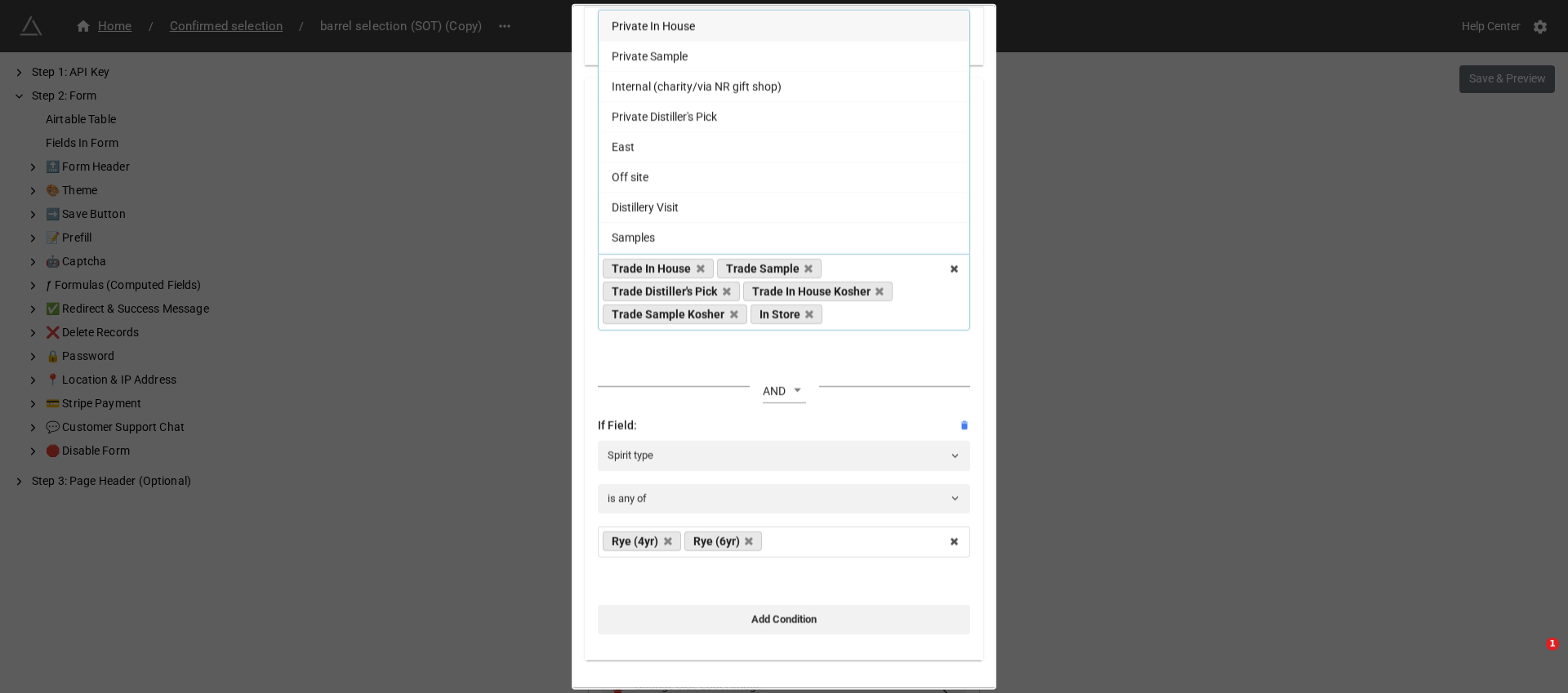
scroll to position [251, 0]
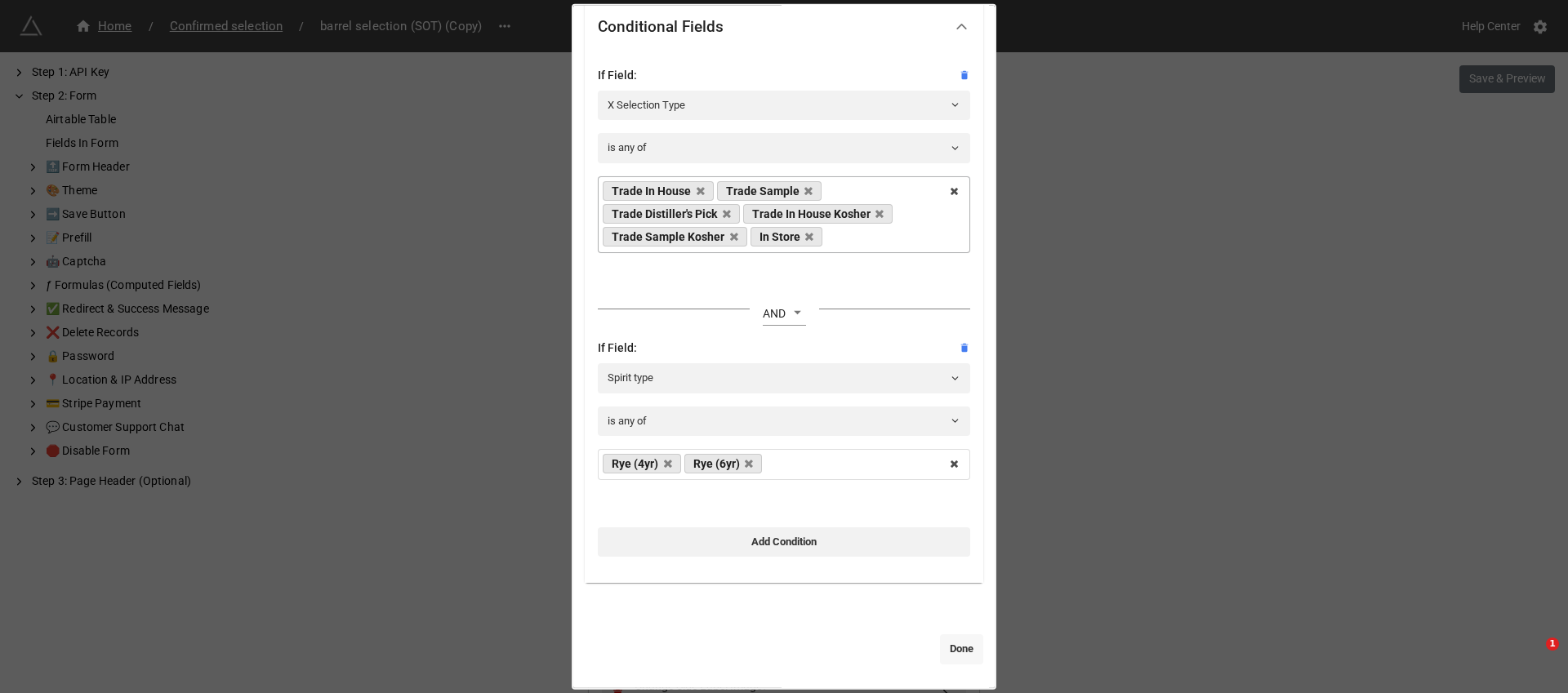
click at [959, 649] on link "Done" at bounding box center [962, 649] width 43 height 29
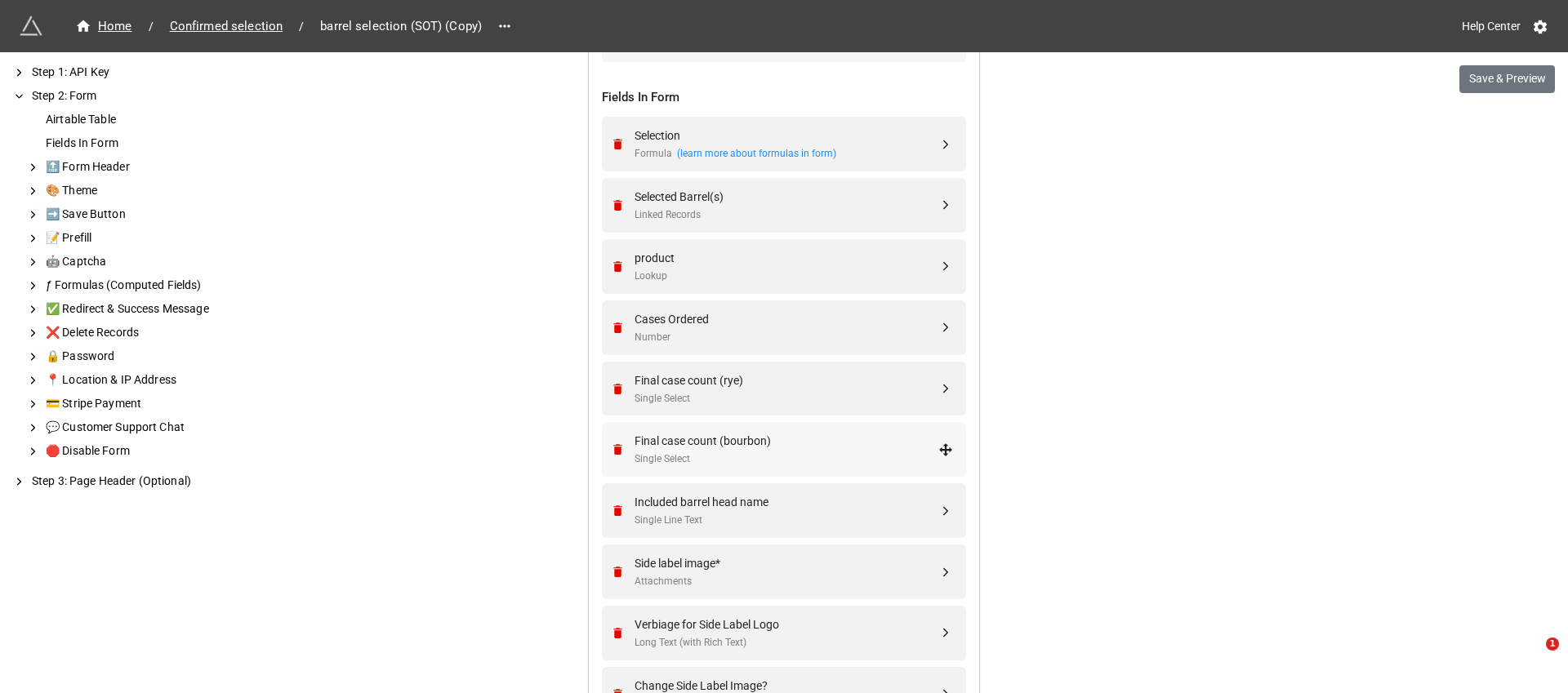
click at [820, 451] on div "Single Select" at bounding box center [786, 459] width 304 height 16
select select "all-are-met"
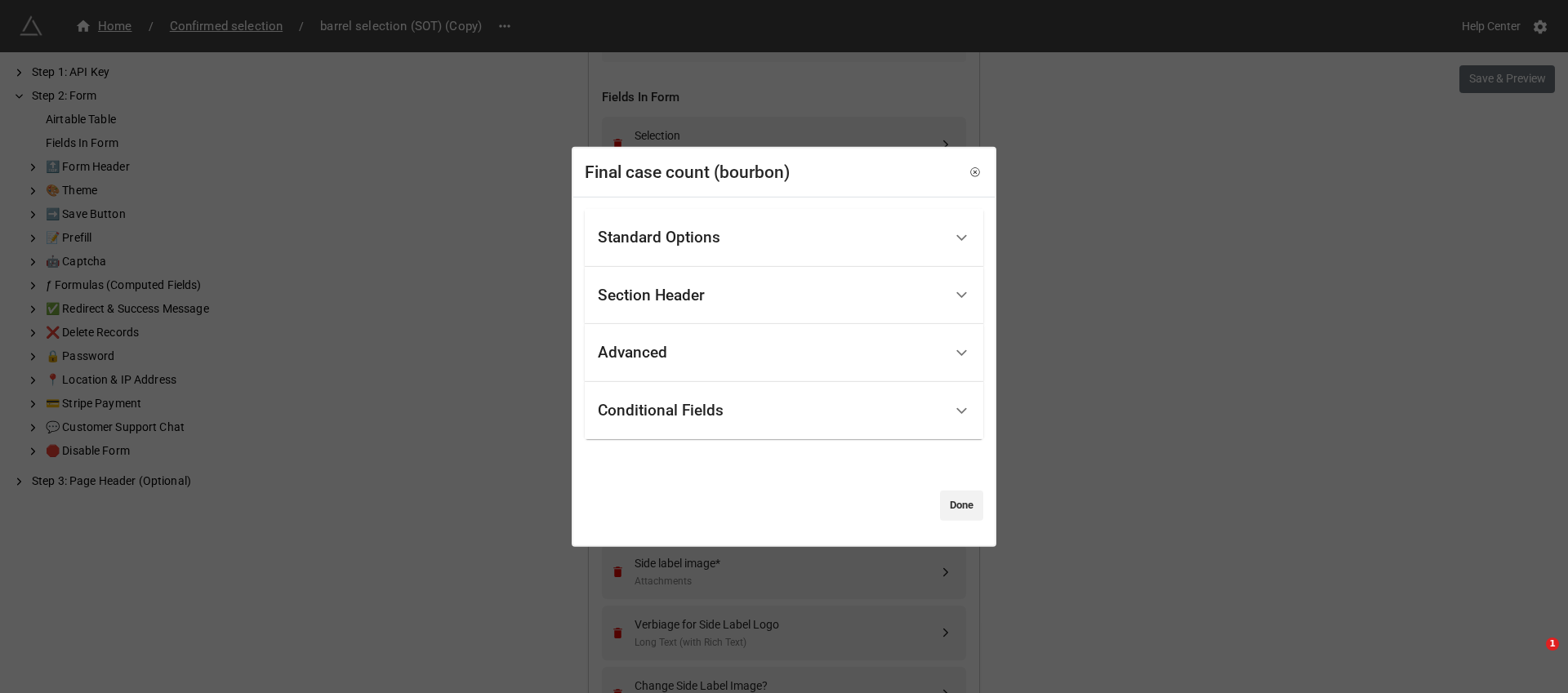
click at [905, 396] on div "Conditional Fields" at bounding box center [771, 411] width 346 height 38
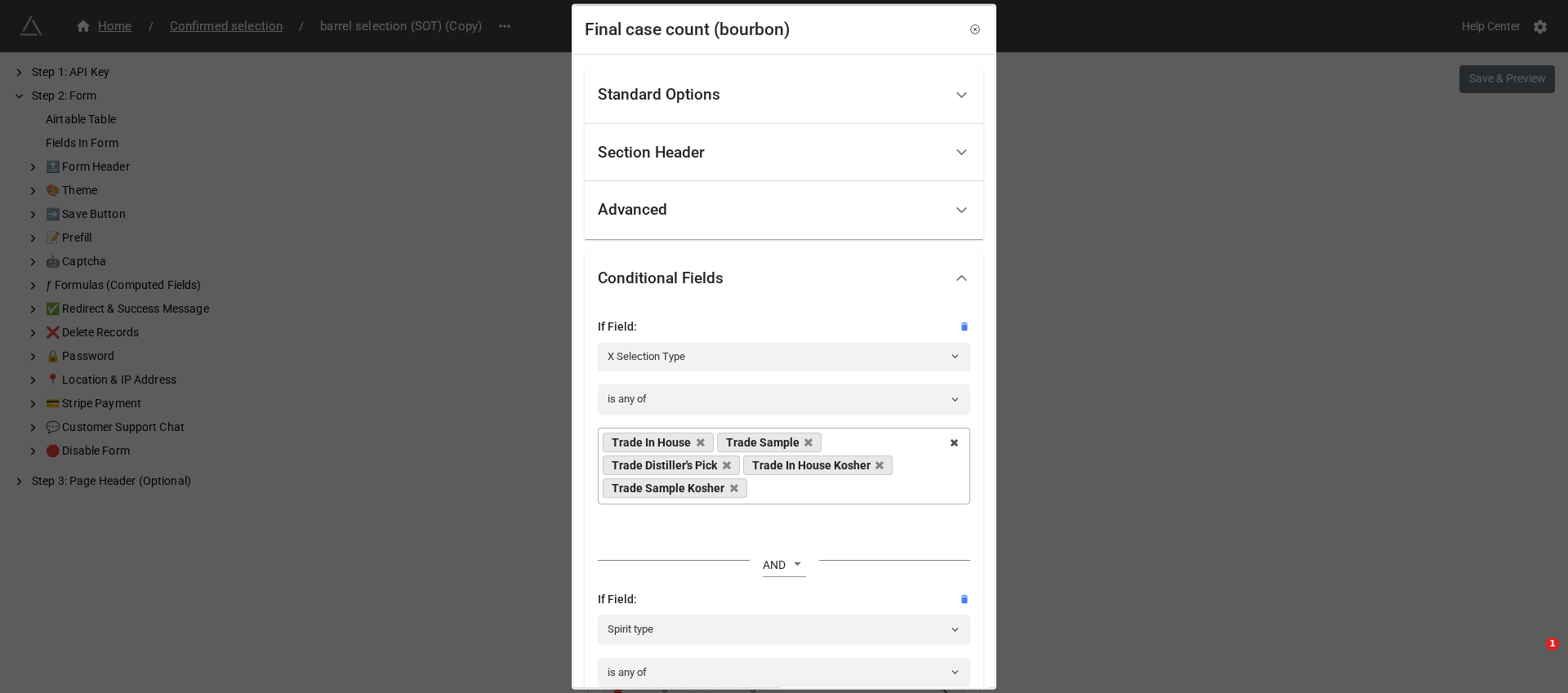
click at [856, 496] on div "Trade In House Trade Sample Trade Distiller's Pick Trade In House Kosher Trade …" at bounding box center [784, 465] width 373 height 77
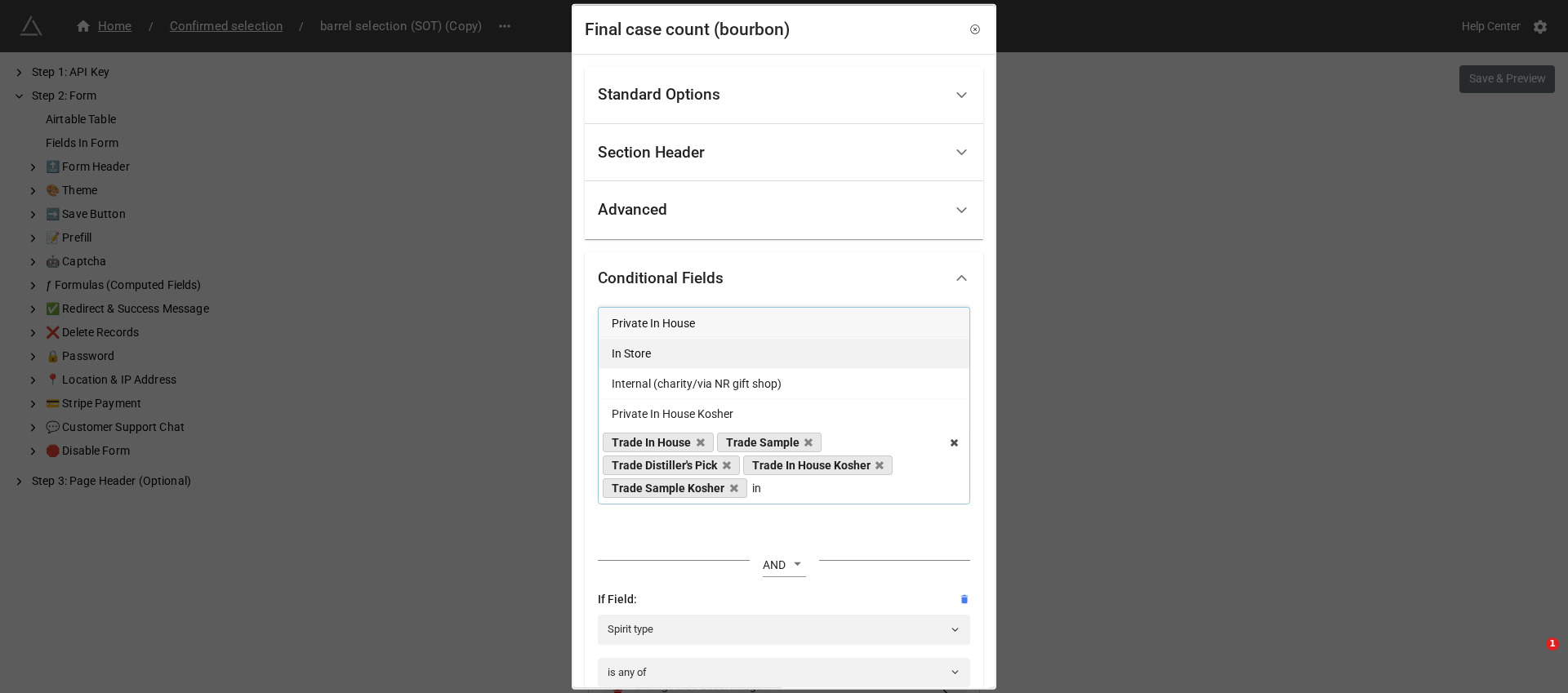
type input "in"
click at [751, 346] on div "In Store" at bounding box center [784, 352] width 371 height 30
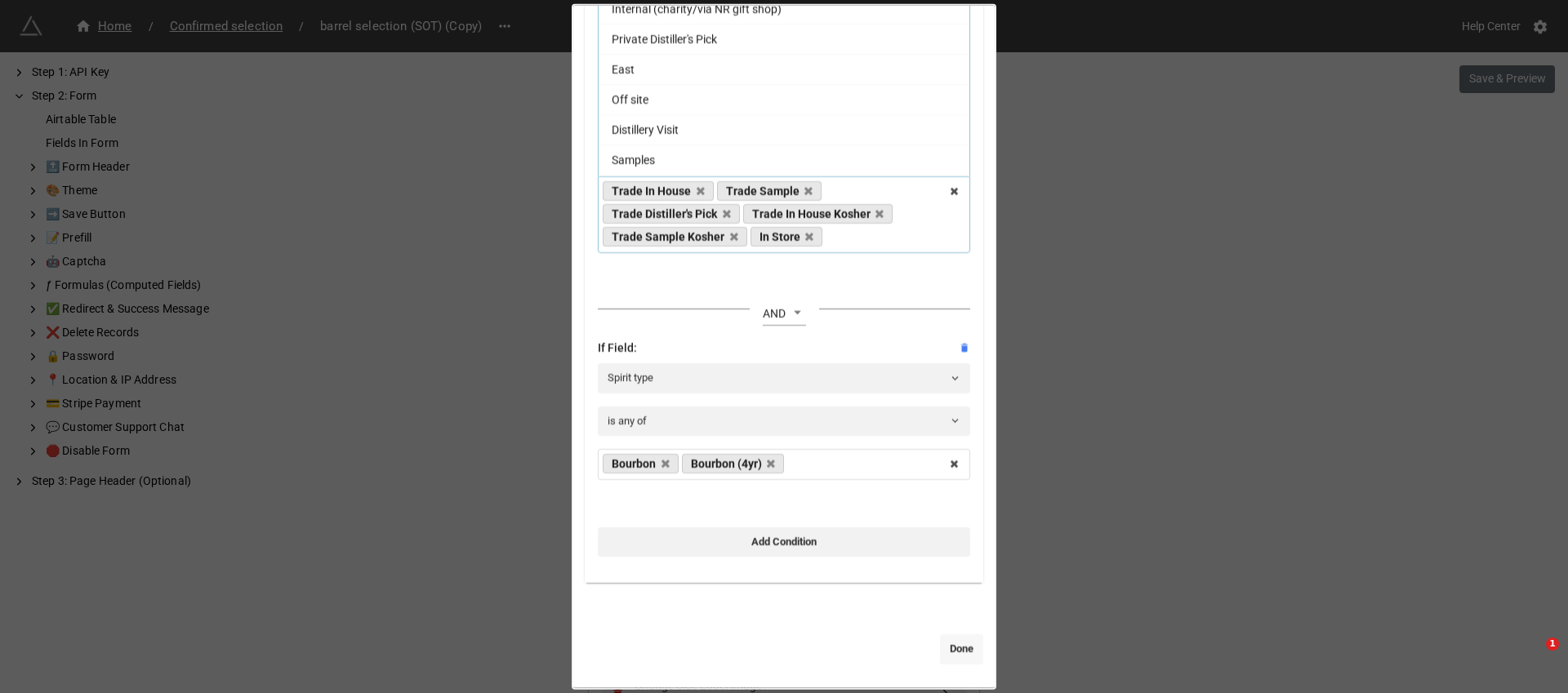
click at [952, 644] on link "Done" at bounding box center [962, 649] width 43 height 29
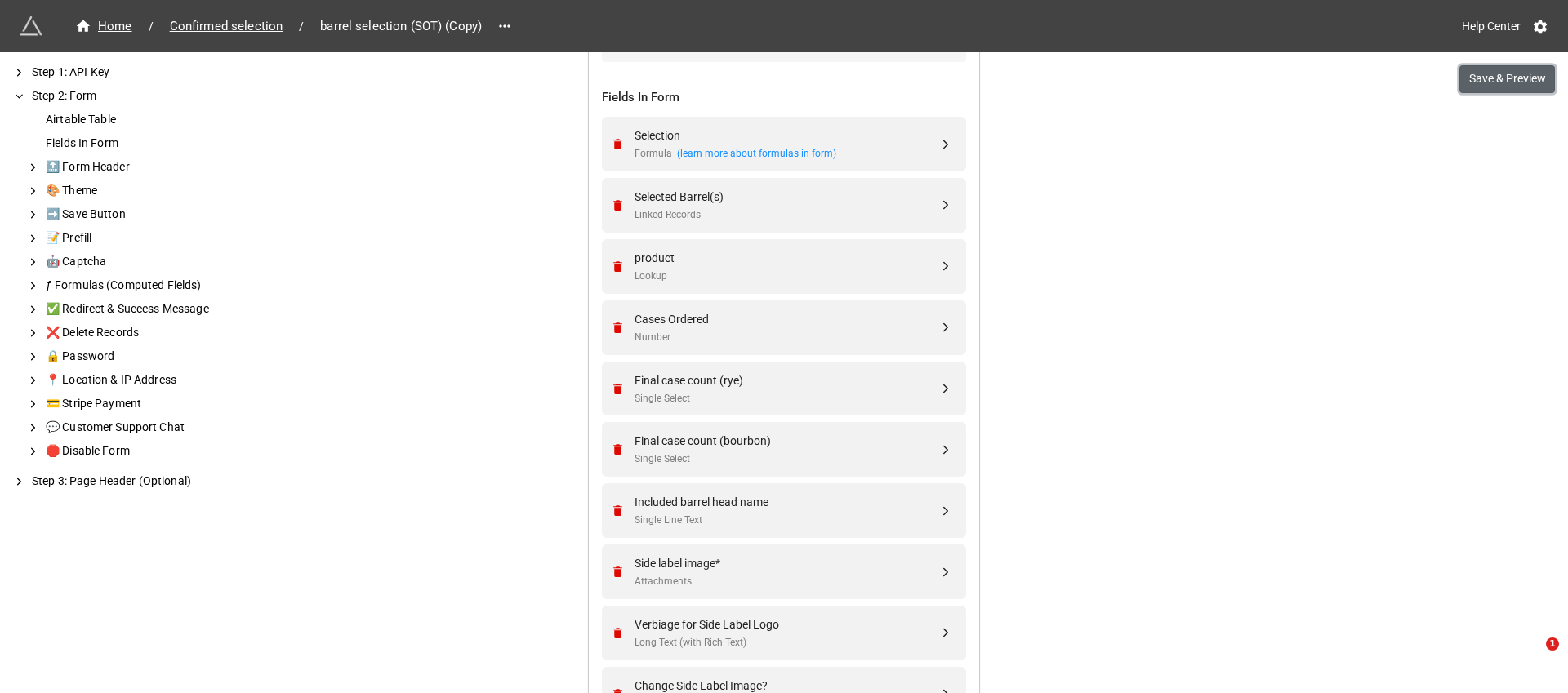
click at [1519, 82] on button "Save & Preview" at bounding box center [1507, 79] width 95 height 28
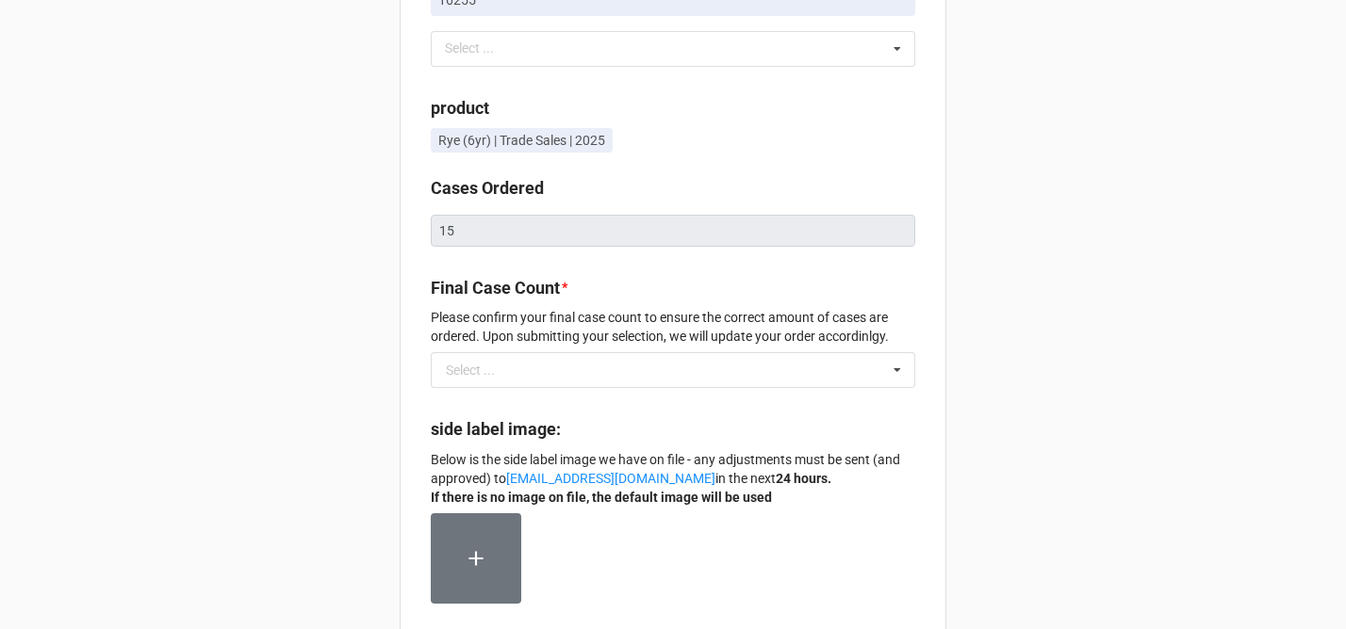
scroll to position [190, 0]
click at [788, 353] on input "text" at bounding box center [674, 368] width 482 height 34
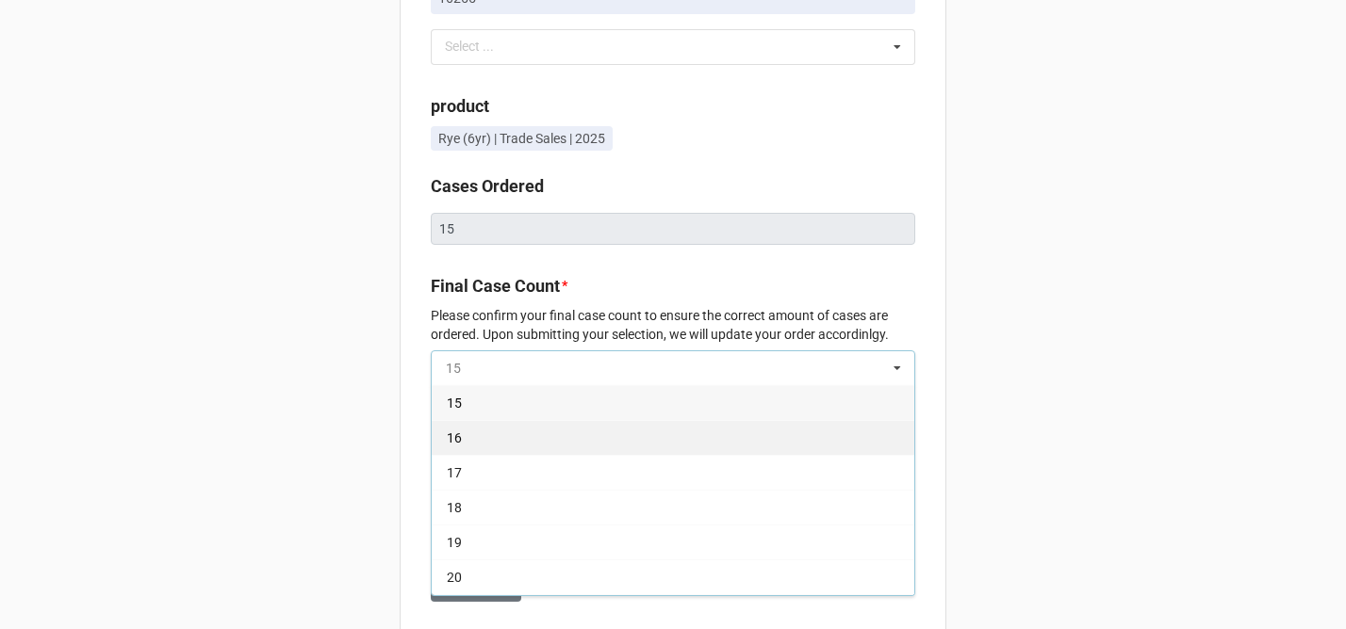
scroll to position [451, 0]
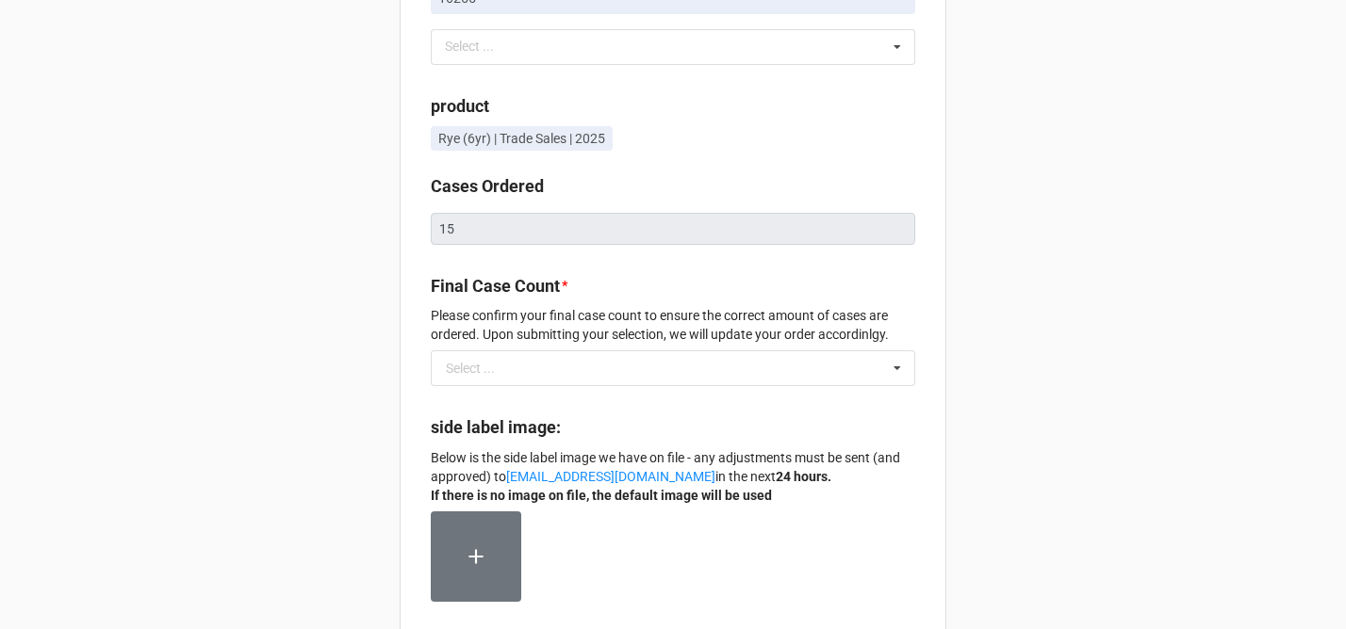
click at [1047, 310] on div "Selection Ethan Luke | Luke's Liquors-Rockland: 09/25/25 @ 5:00 PM | Massachuse…" at bounding box center [673, 540] width 1346 height 1461
